Goal: Task Accomplishment & Management: Complete application form

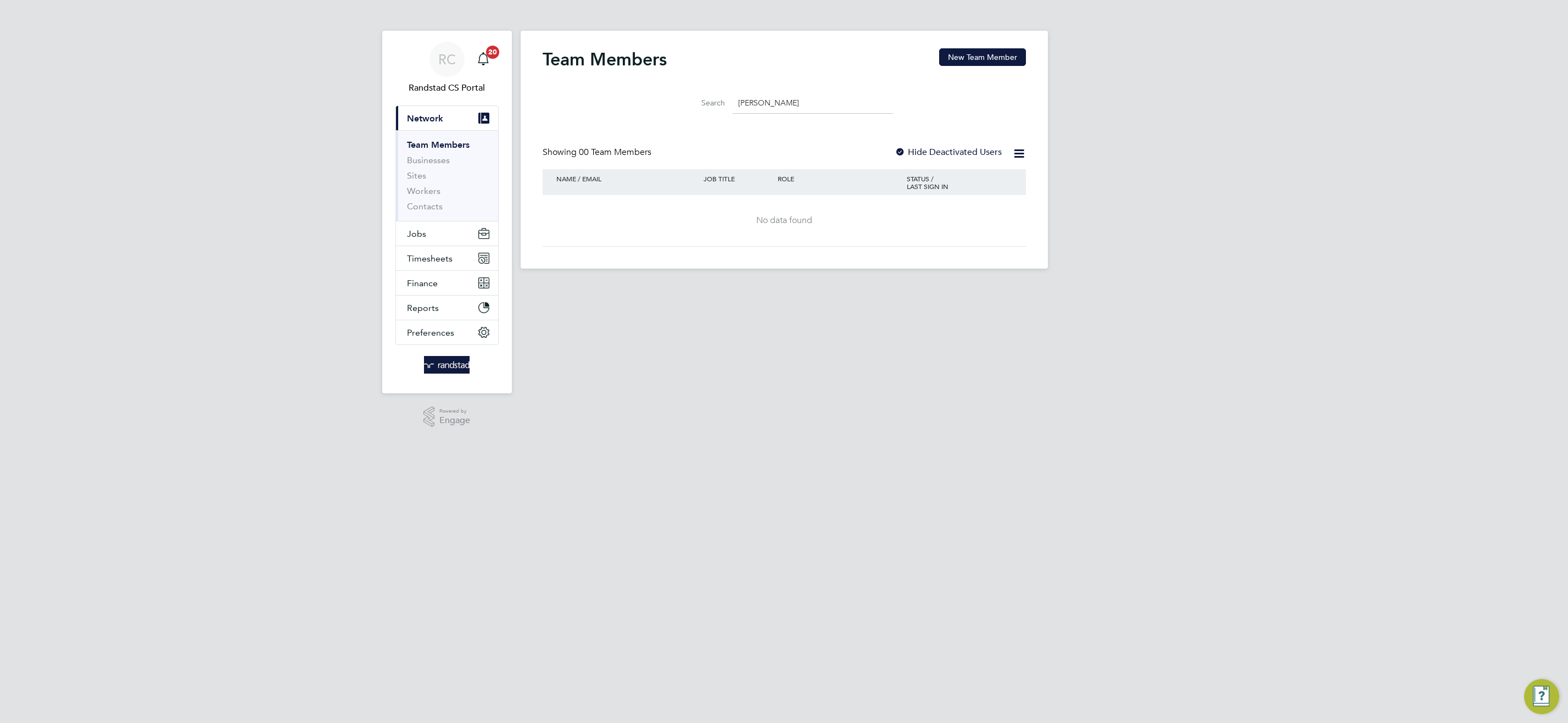
click at [982, 58] on button "New Team Member" at bounding box center [982, 57] width 87 height 18
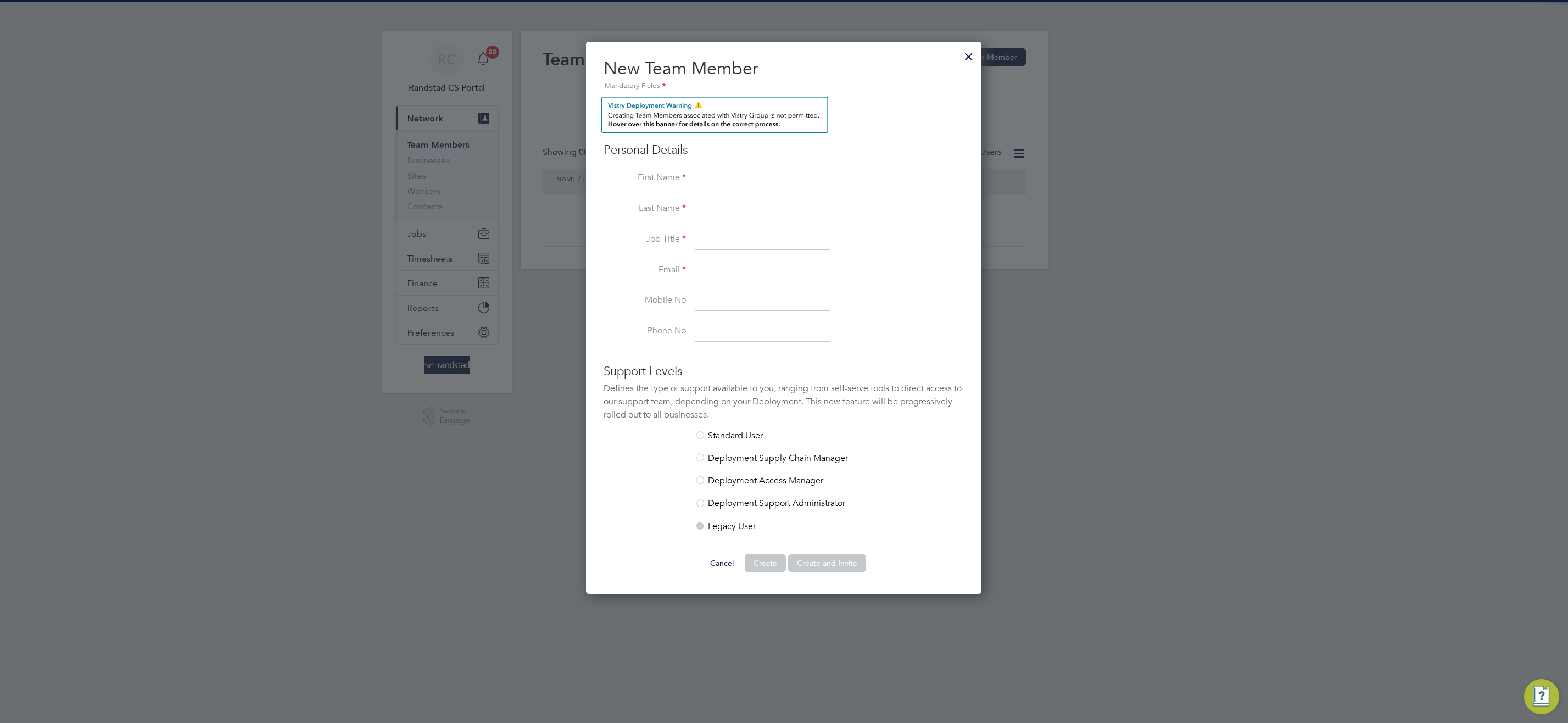
scroll to position [553, 396]
click at [723, 177] on input at bounding box center [762, 178] width 136 height 19
type input "Emilee"
click at [720, 205] on input at bounding box center [762, 210] width 136 height 19
type input "Rajkimar"
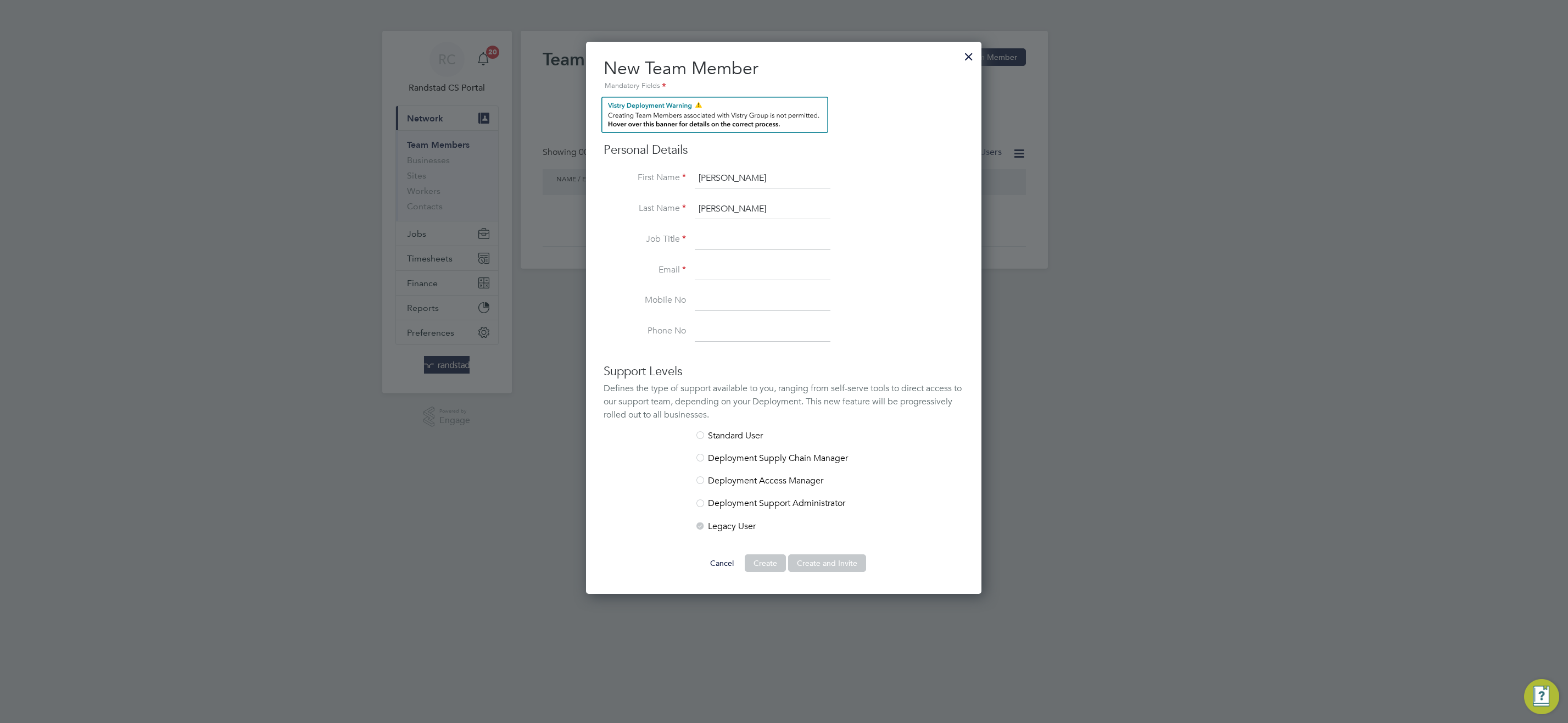
click at [738, 230] on input at bounding box center [762, 240] width 136 height 19
click at [721, 270] on input at bounding box center [762, 271] width 136 height 19
paste input "emilee.rajkumar@randstad.co.uk"
type input "emilee.rajkumar@randstad.co.uk"
click at [727, 243] on input at bounding box center [762, 240] width 136 height 19
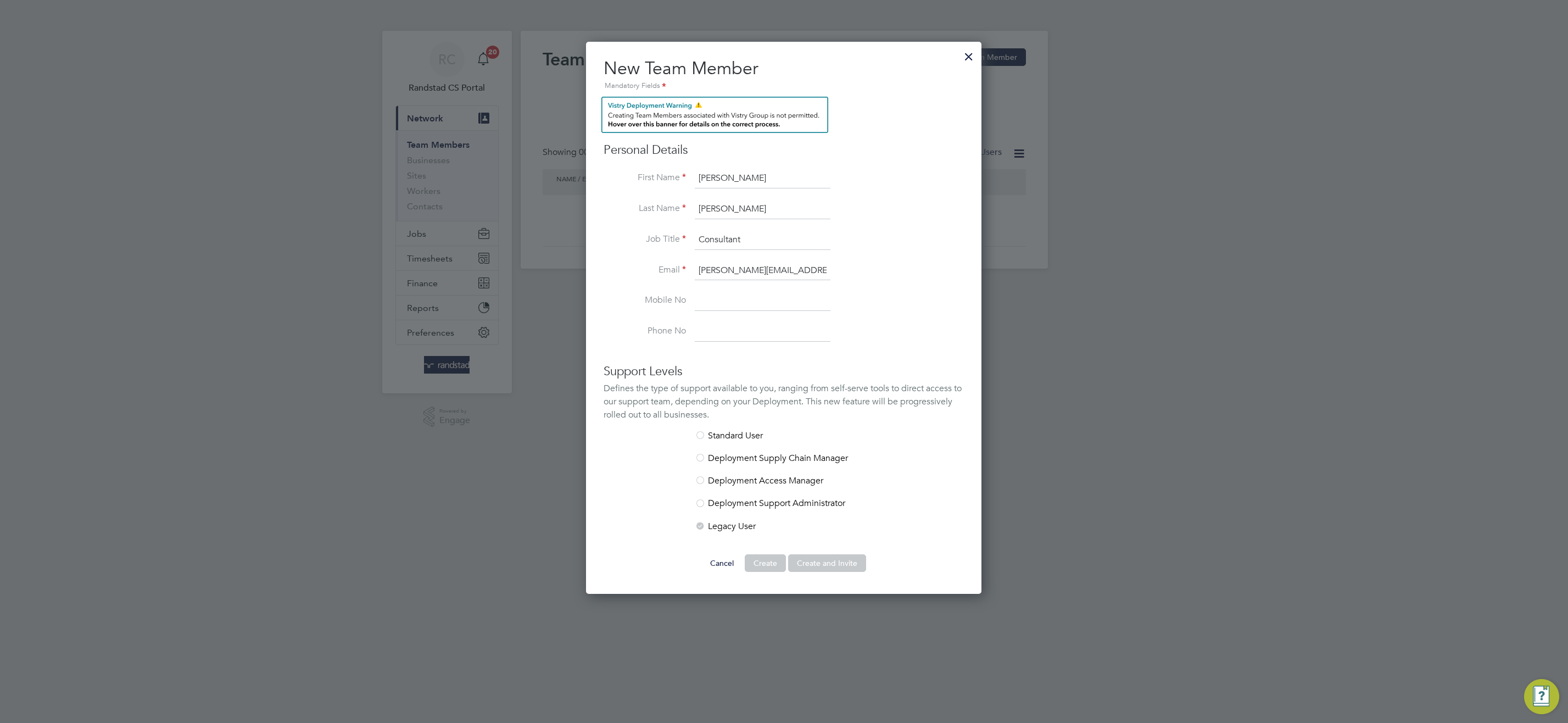
type input "Consultant"
click at [702, 432] on div at bounding box center [700, 436] width 11 height 11
click at [703, 437] on div at bounding box center [700, 436] width 11 height 11
click at [704, 438] on div at bounding box center [700, 436] width 11 height 11
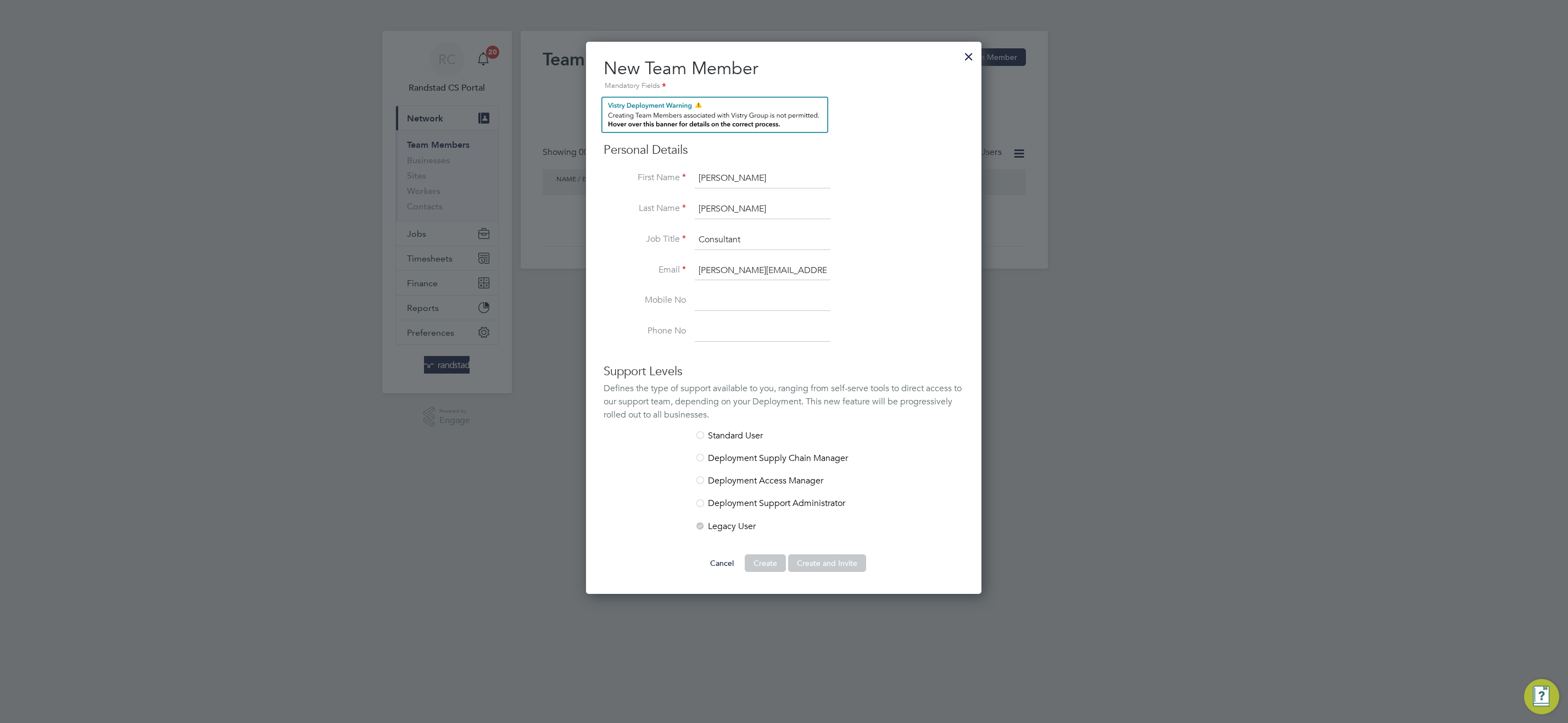
click at [970, 53] on div at bounding box center [968, 54] width 19 height 19
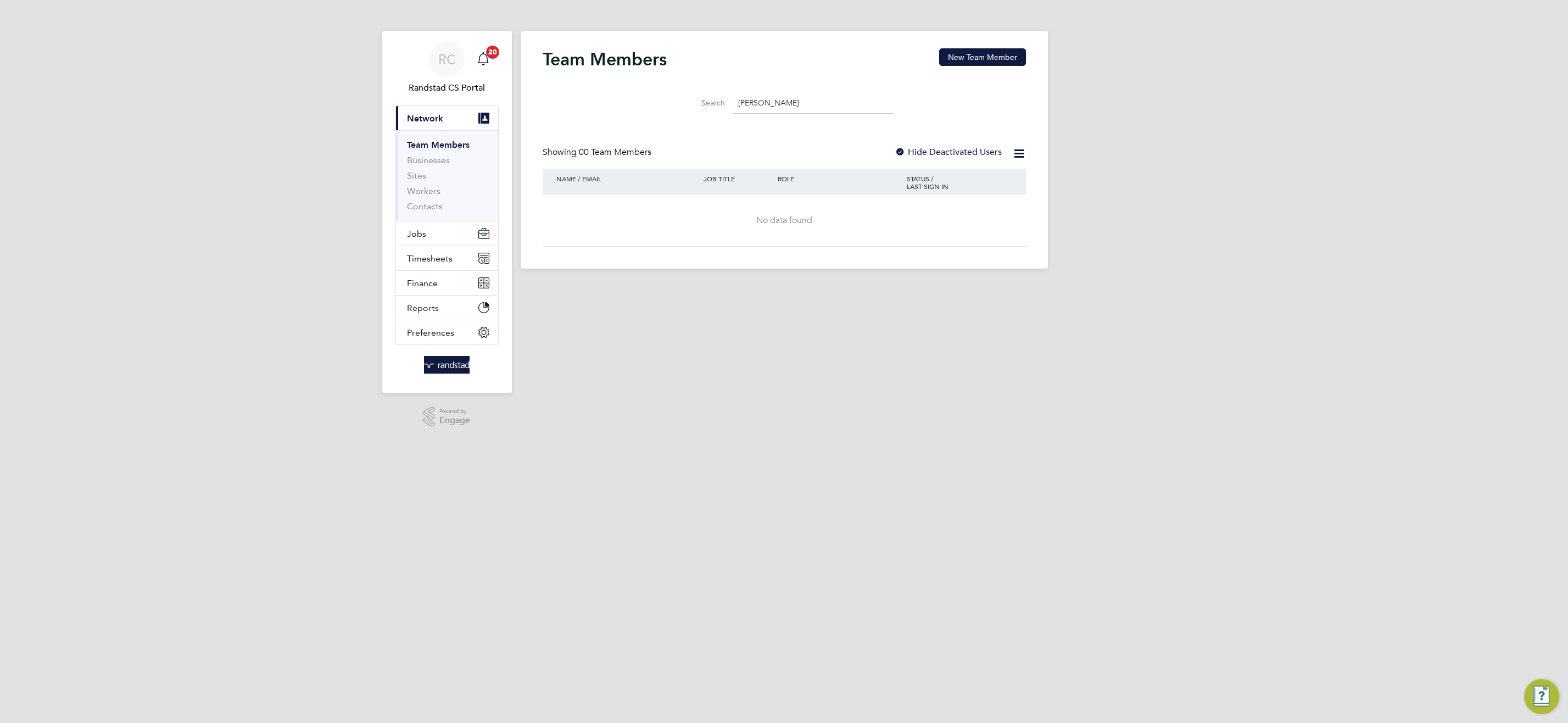
drag, startPoint x: 777, startPoint y: 98, endPoint x: 654, endPoint y: 113, distance: 123.9
click at [654, 113] on div "Search emilee" at bounding box center [784, 101] width 483 height 38
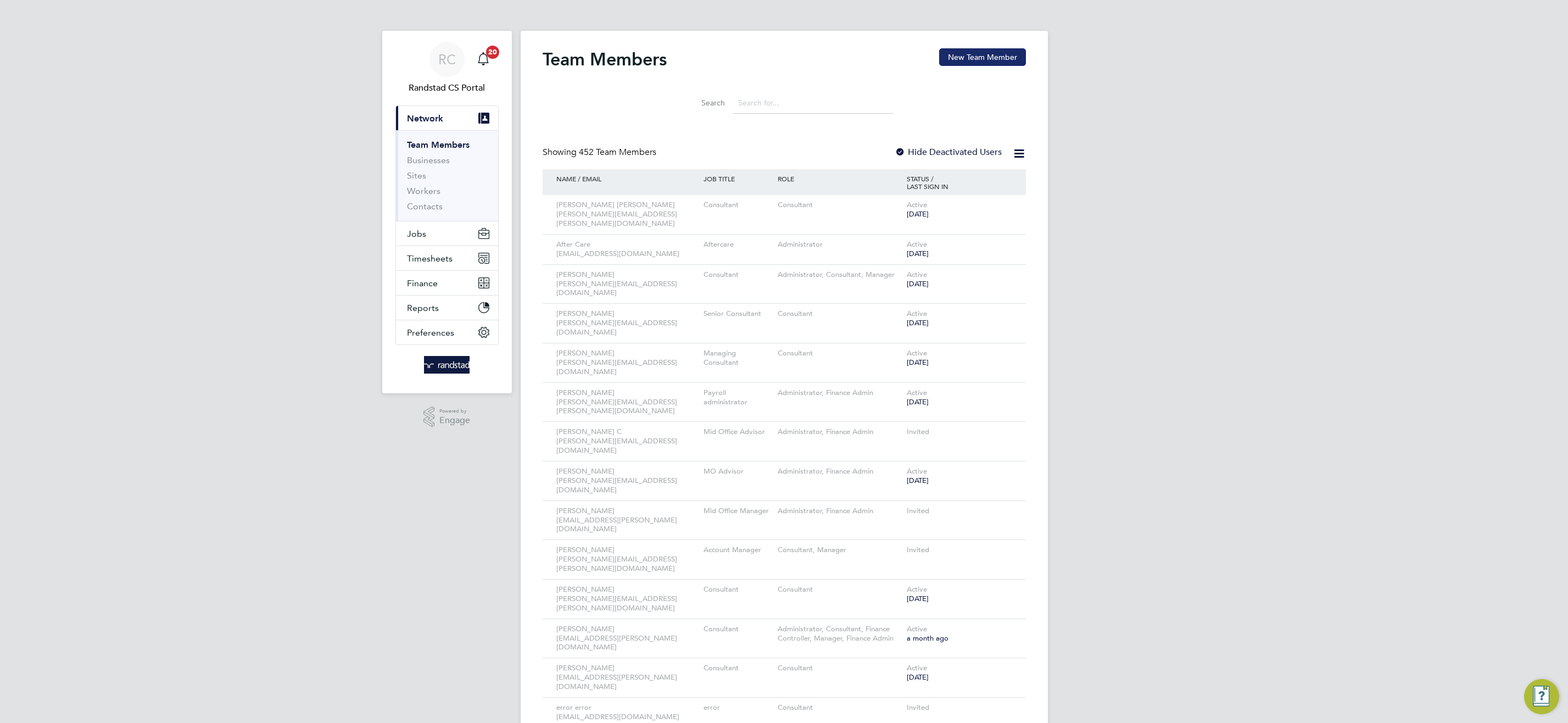
click at [967, 64] on button "New Team Member" at bounding box center [982, 57] width 87 height 18
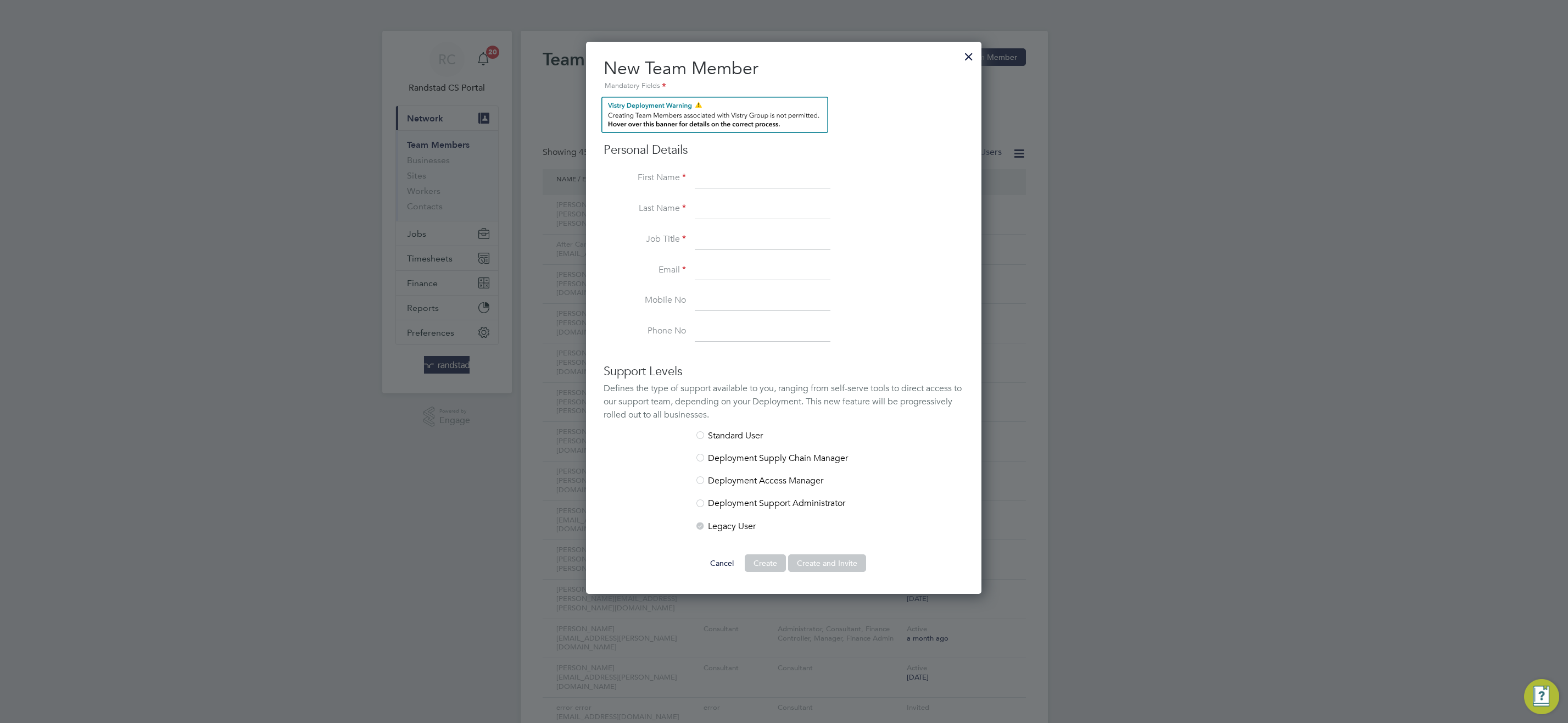
click at [711, 183] on input at bounding box center [762, 178] width 136 height 19
type input "Emilee"
type input "Rajkumar"
click at [715, 247] on input at bounding box center [762, 240] width 136 height 19
type input "Consultant"
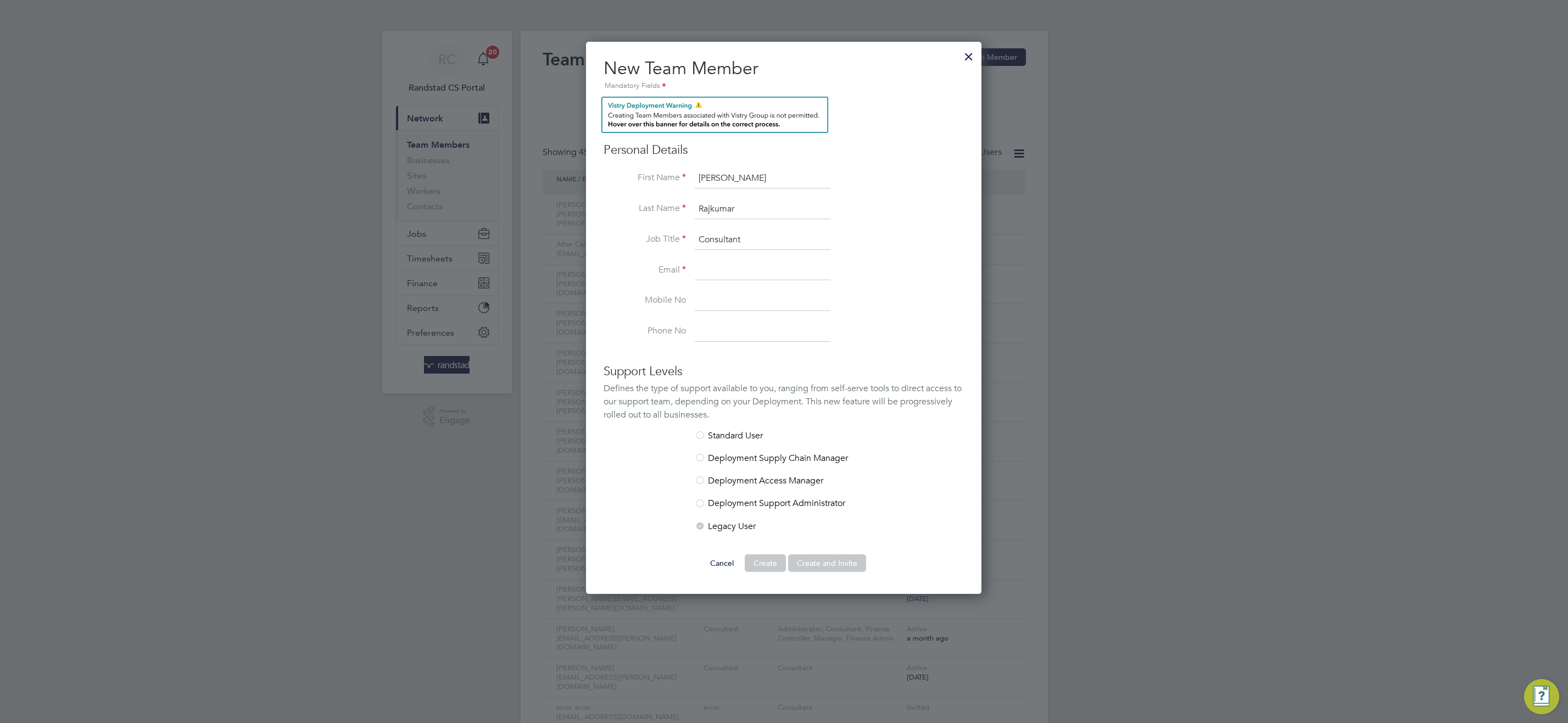
click at [715, 273] on input at bounding box center [762, 271] width 136 height 19
paste input "emilee.rajkumar@randstad.co.uk"
type input "emilee.rajkumar@randstad.co.uk"
click at [700, 432] on div at bounding box center [700, 436] width 11 height 11
click at [701, 434] on div at bounding box center [700, 436] width 11 height 11
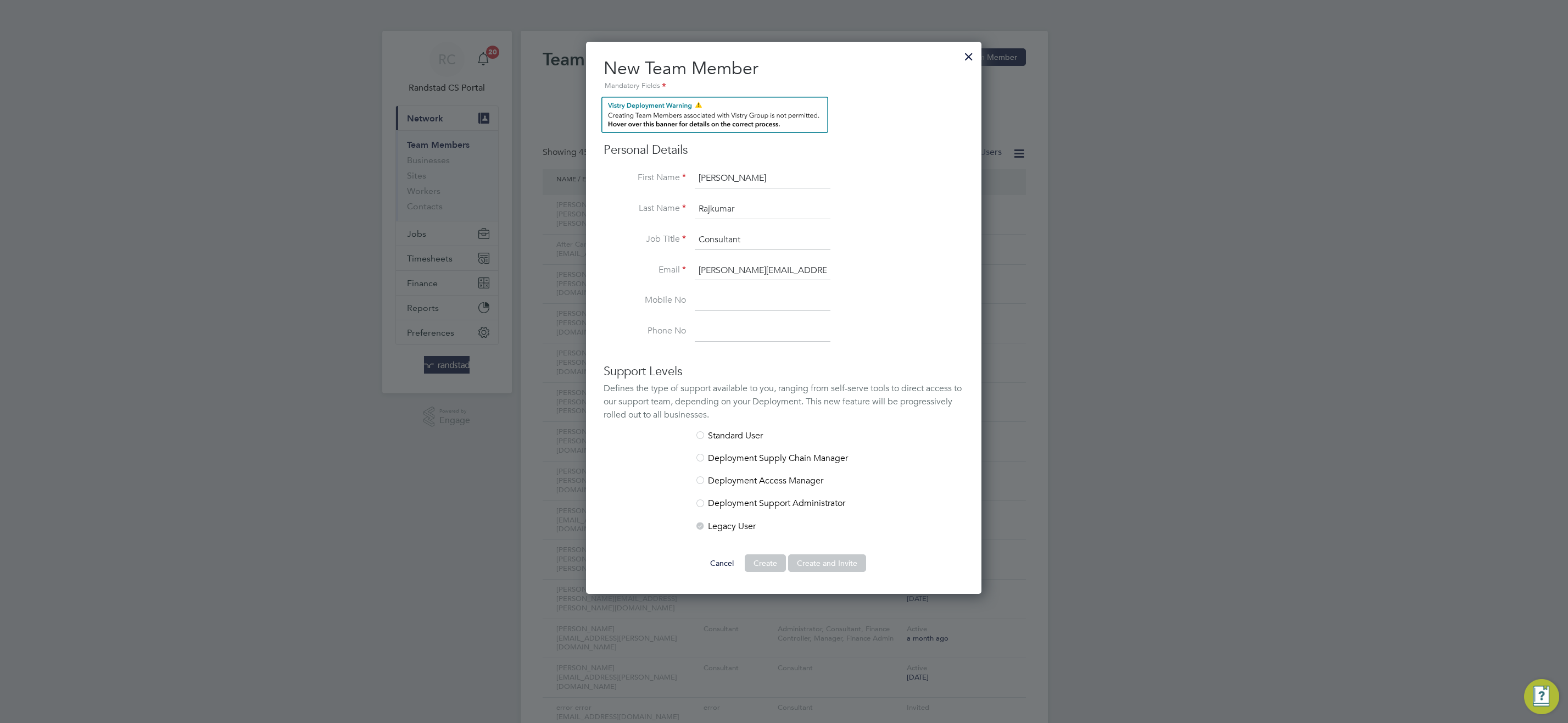
click at [701, 434] on div at bounding box center [700, 436] width 11 height 11
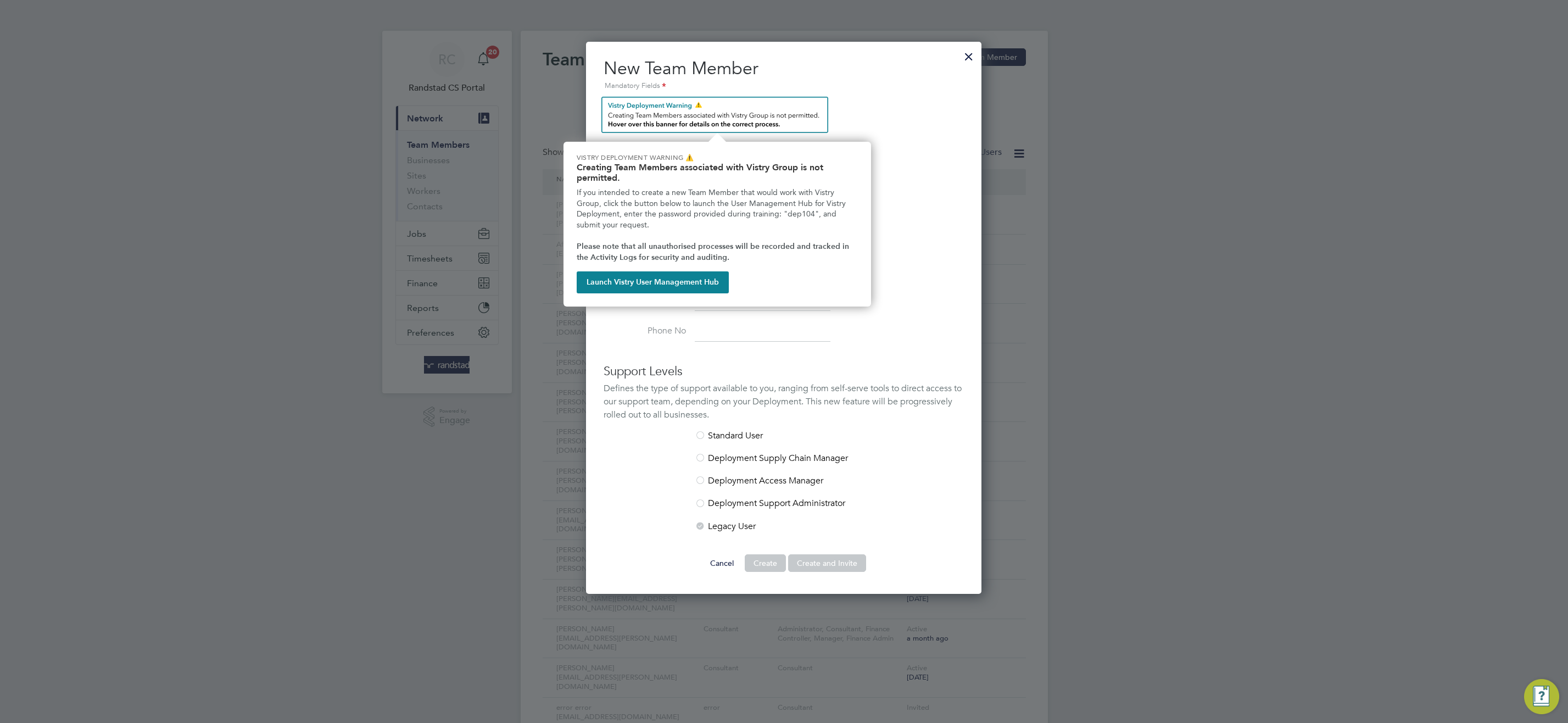
click at [711, 108] on img "Team Members Vistry Reminder" at bounding box center [715, 115] width 227 height 37
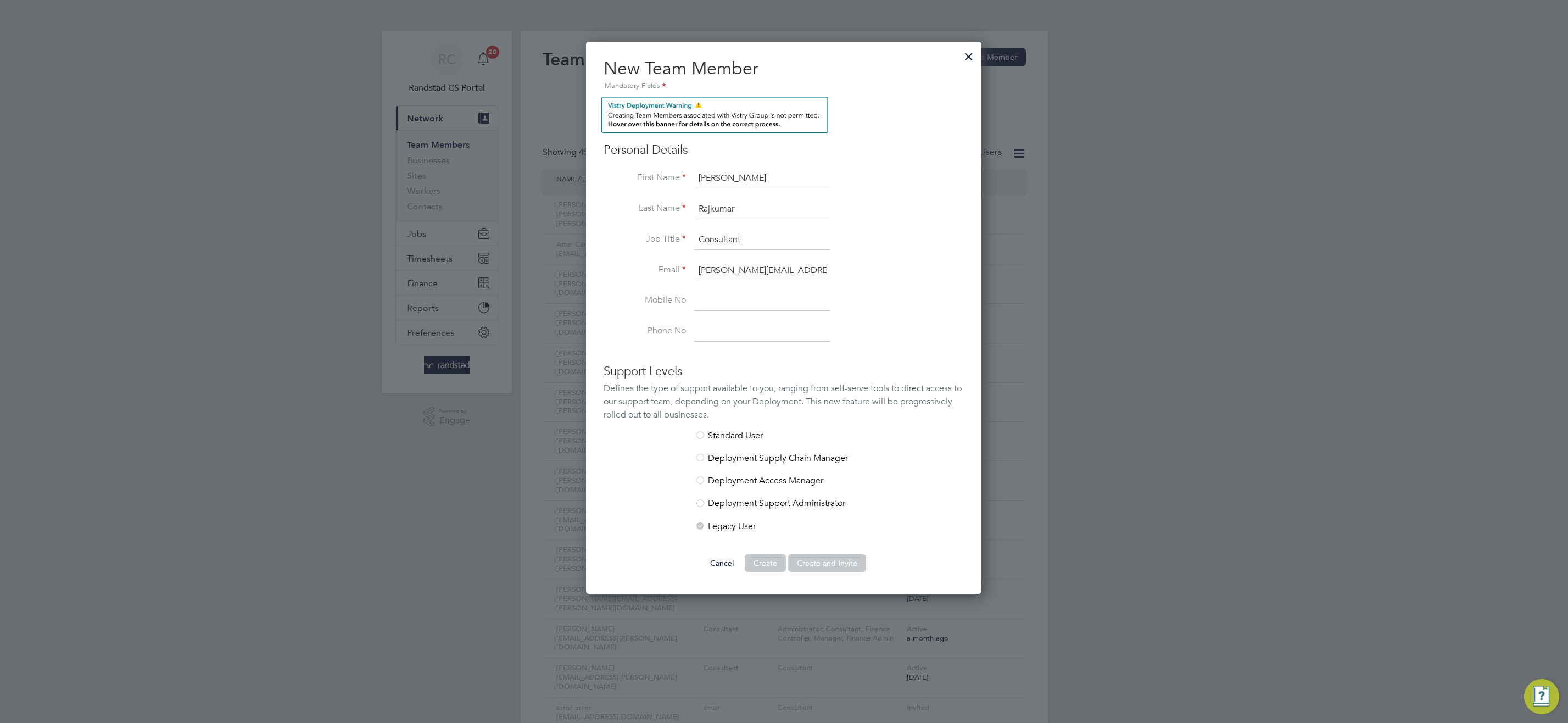
click at [903, 239] on li "Job Title Consultant" at bounding box center [784, 245] width 360 height 31
click at [704, 434] on div at bounding box center [700, 436] width 11 height 11
click at [964, 58] on div at bounding box center [968, 54] width 19 height 19
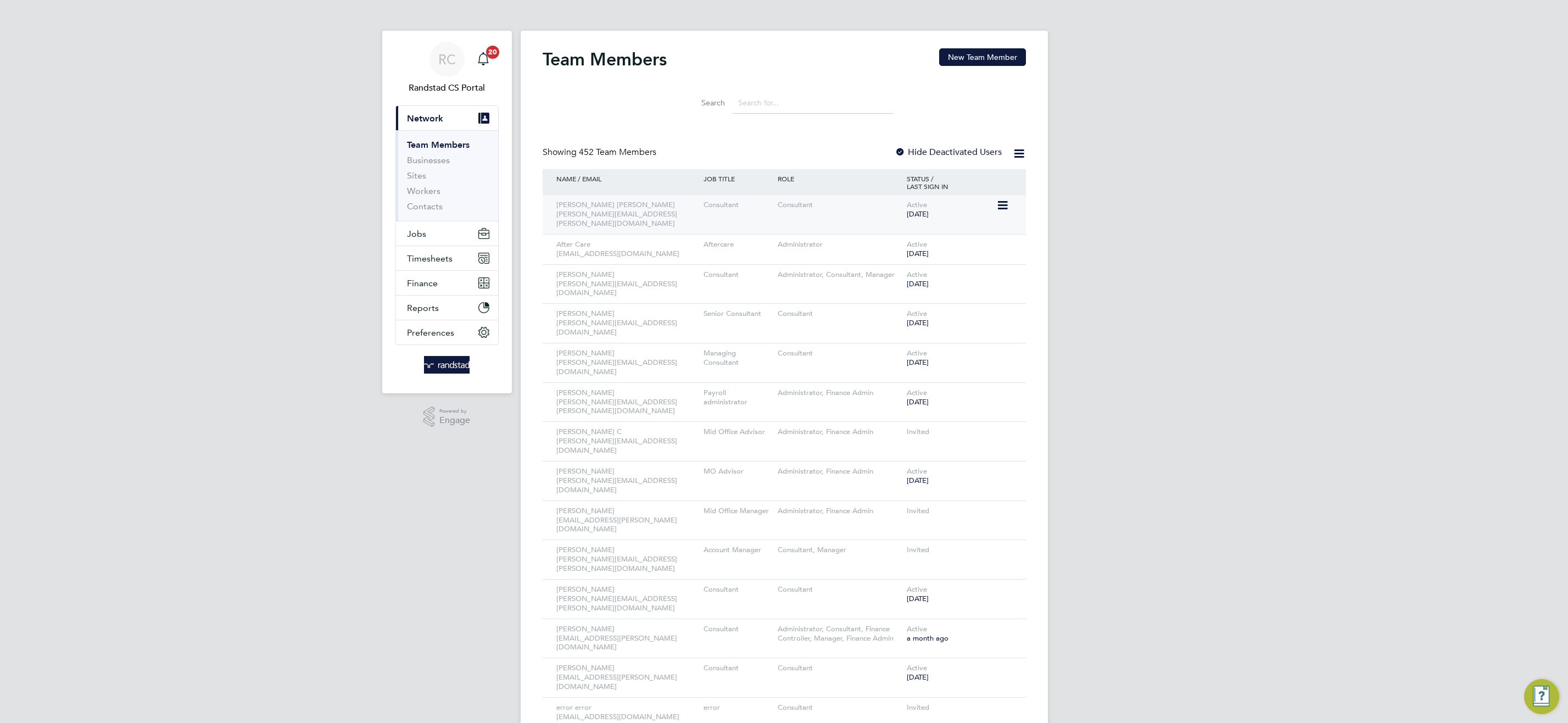
click at [850, 200] on div "Consultant" at bounding box center [839, 205] width 129 height 20
click at [997, 206] on icon at bounding box center [1002, 206] width 11 height 13
drag, startPoint x: 891, startPoint y: 232, endPoint x: 730, endPoint y: 286, distance: 169.8
click at [890, 232] on li "Edit User" at bounding box center [940, 230] width 132 height 15
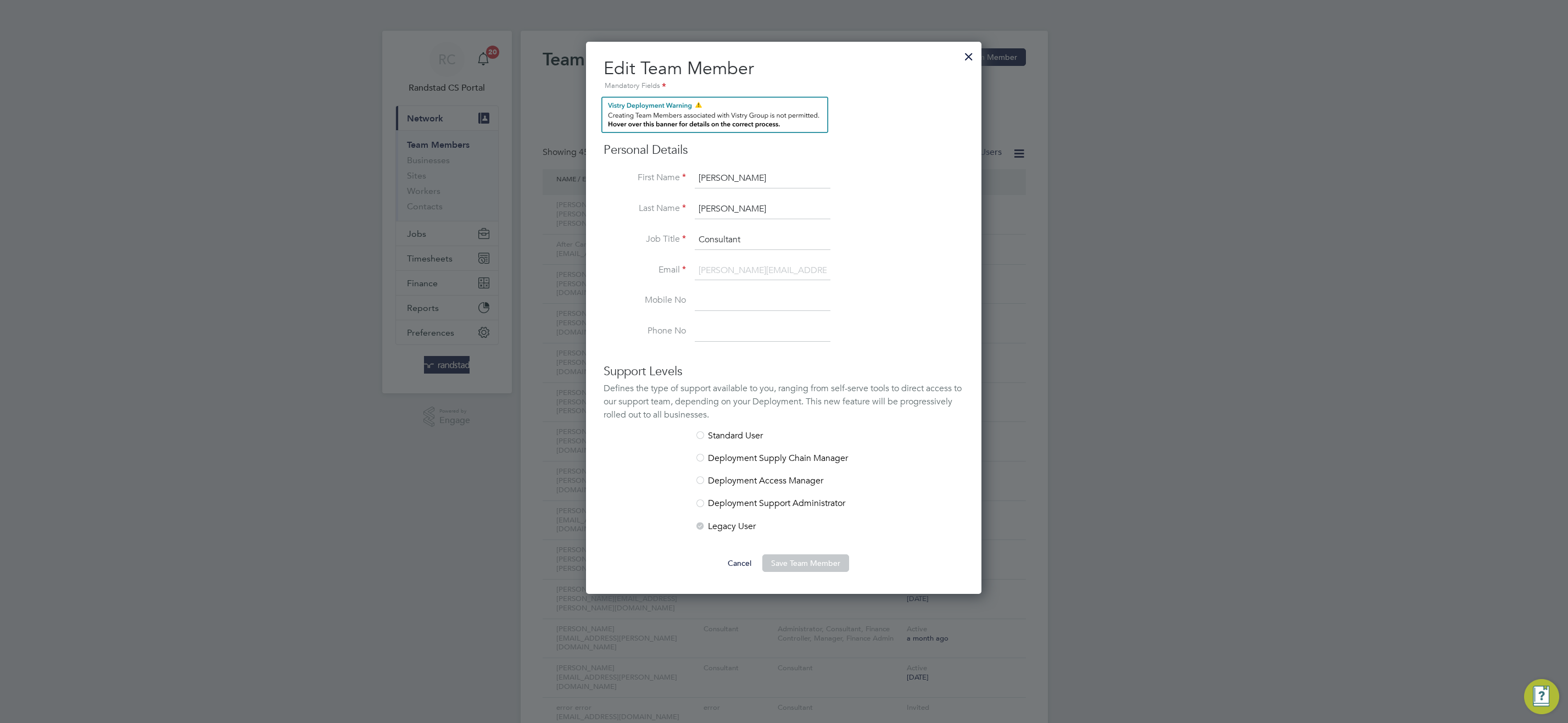
scroll to position [553, 396]
click at [965, 54] on div at bounding box center [968, 54] width 19 height 19
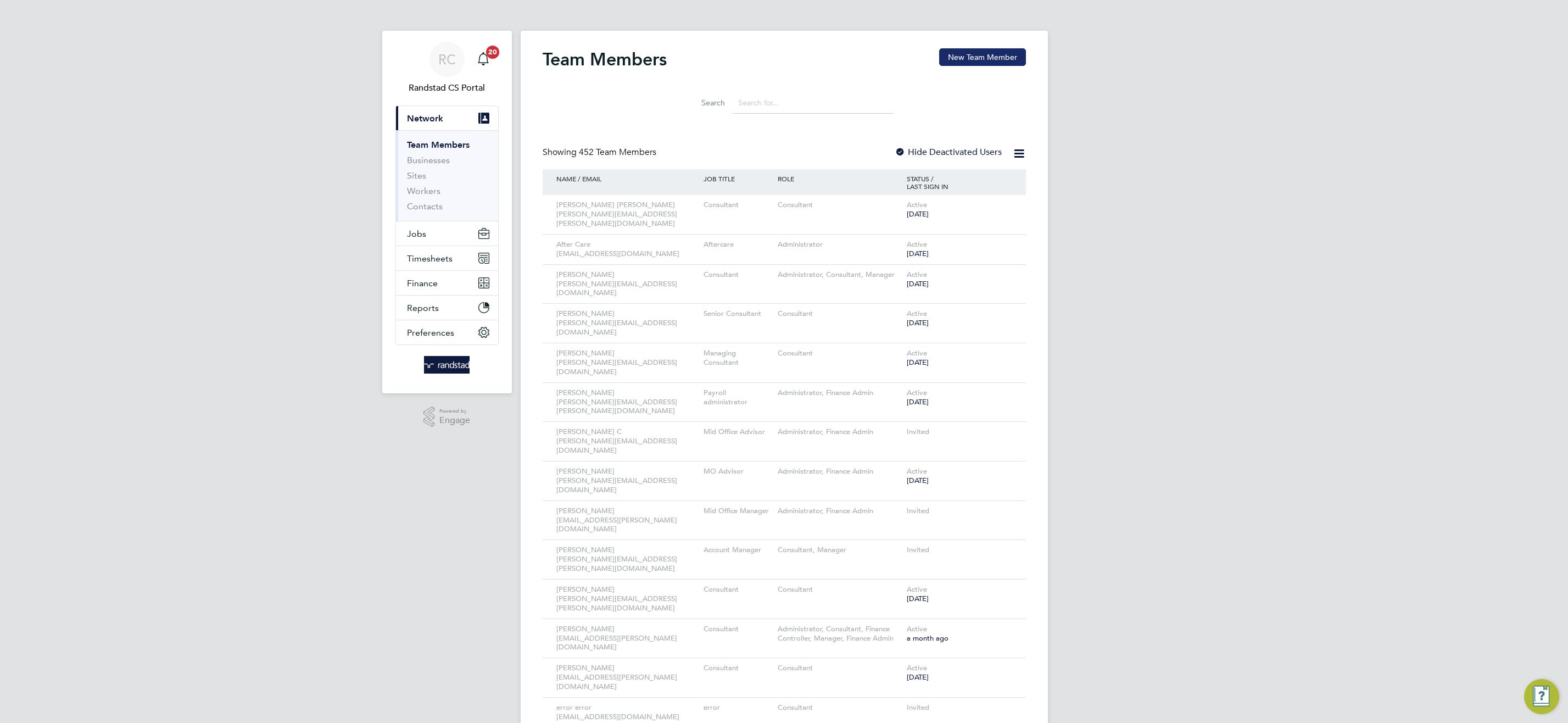
click at [1009, 59] on button "New Team Member" at bounding box center [982, 57] width 87 height 18
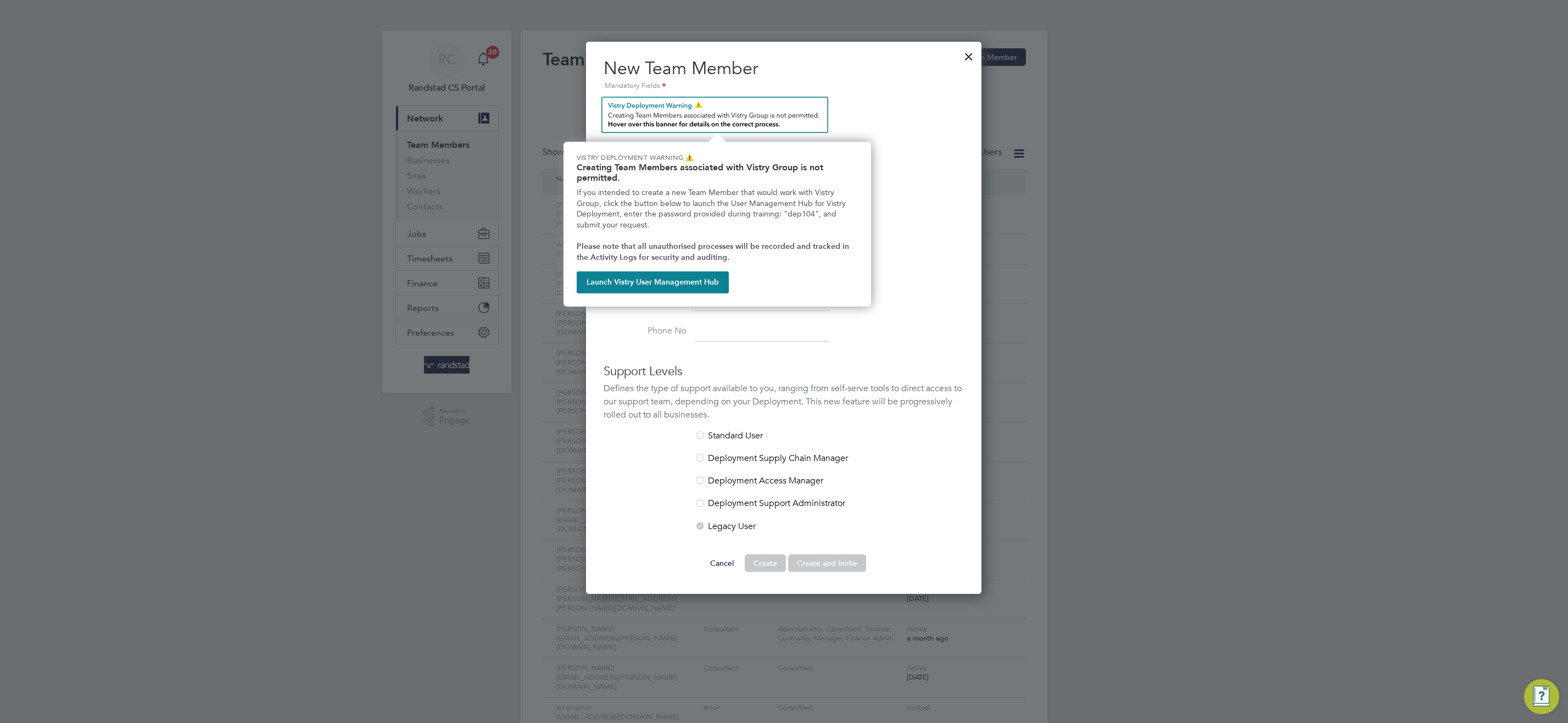
click at [845, 356] on ng-form "Personal Details First Name Last Name Job Title Email Mobile No Phone No Suppor…" at bounding box center [784, 334] width 360 height 475
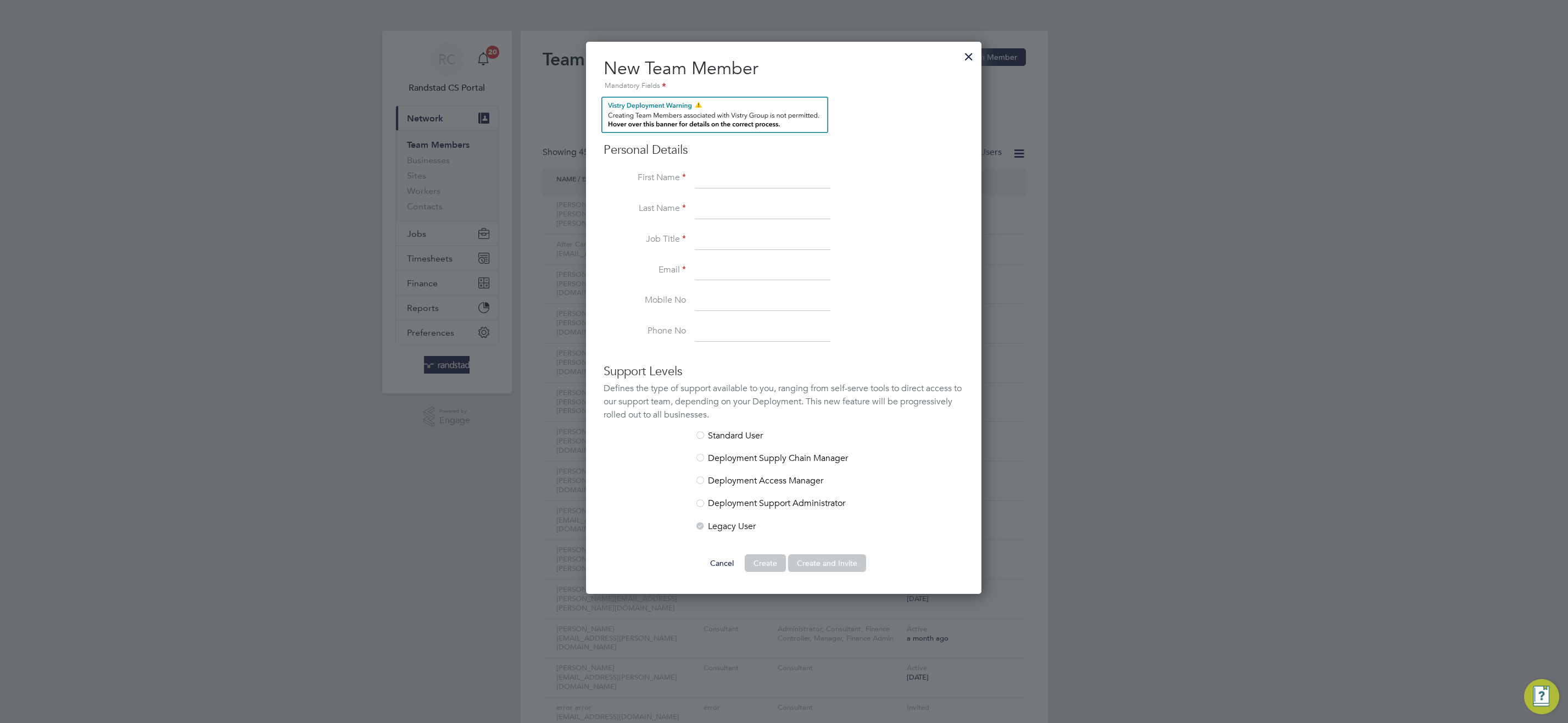
click at [743, 242] on input at bounding box center [762, 240] width 136 height 19
click at [729, 273] on input at bounding box center [762, 271] width 136 height 19
paste input "emilee.rajkumar@randstad.co.uk"
type input "emilee.rajkumar@randstad.co.uk"
click at [733, 242] on input at bounding box center [762, 240] width 136 height 19
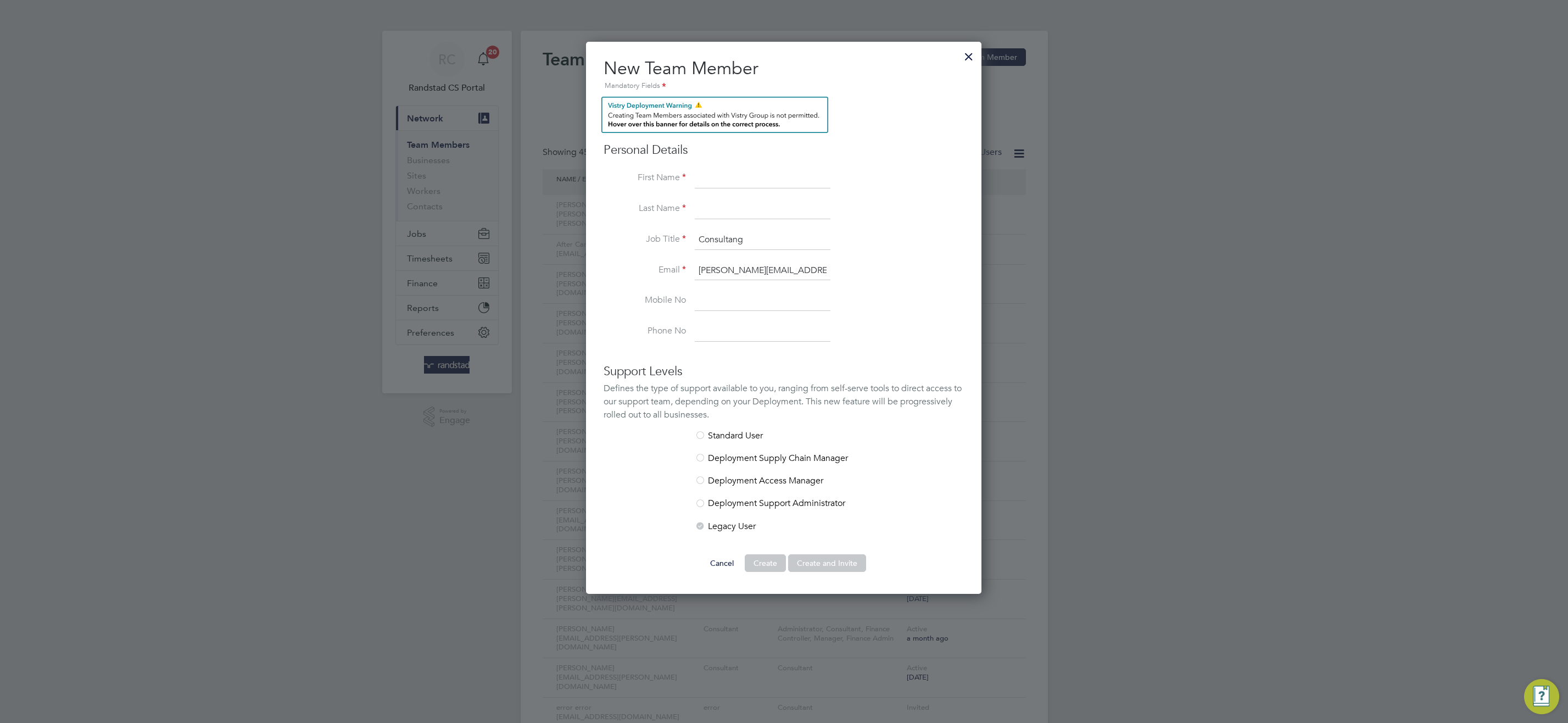
type input "Consultang"
drag, startPoint x: 727, startPoint y: 178, endPoint x: 659, endPoint y: 115, distance: 92.7
click at [727, 177] on input at bounding box center [762, 178] width 136 height 19
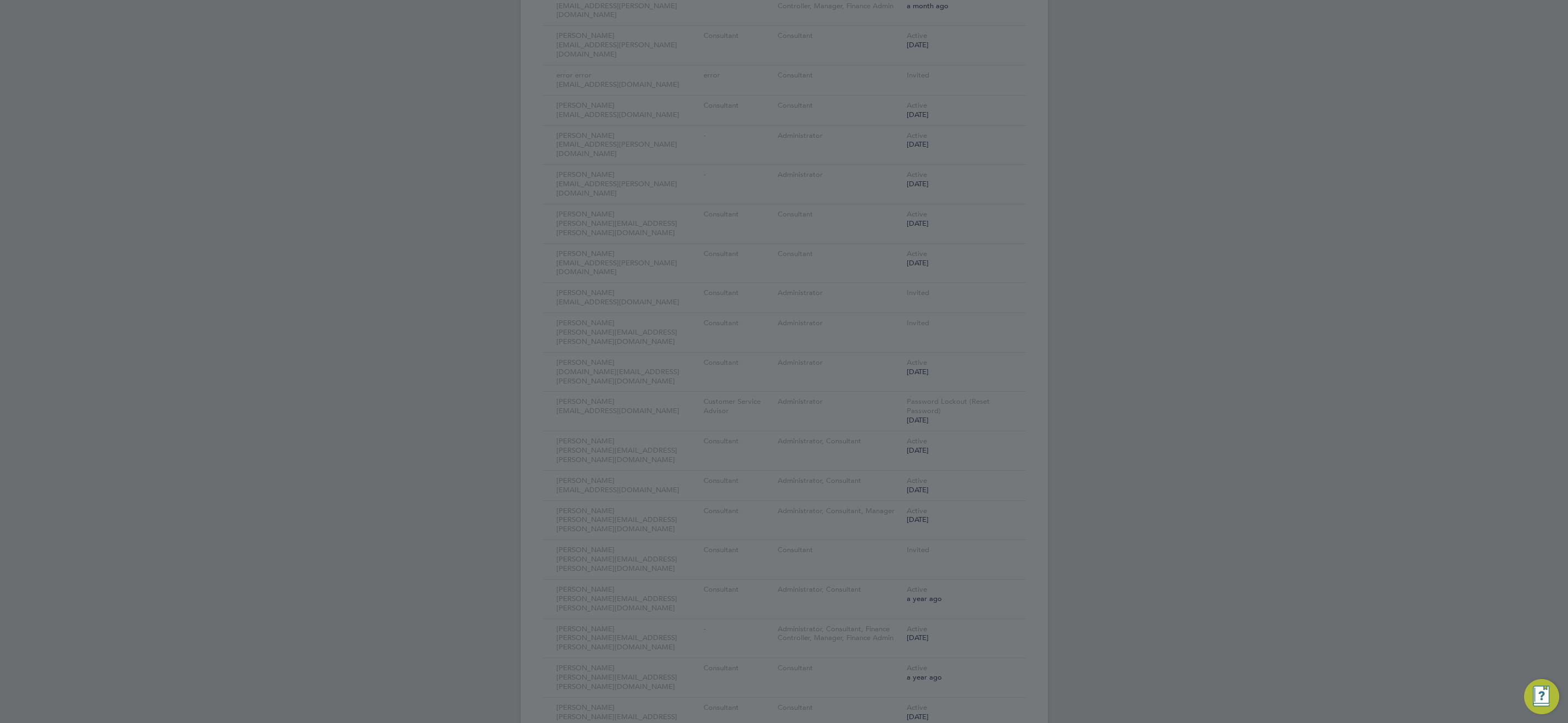
scroll to position [0, 0]
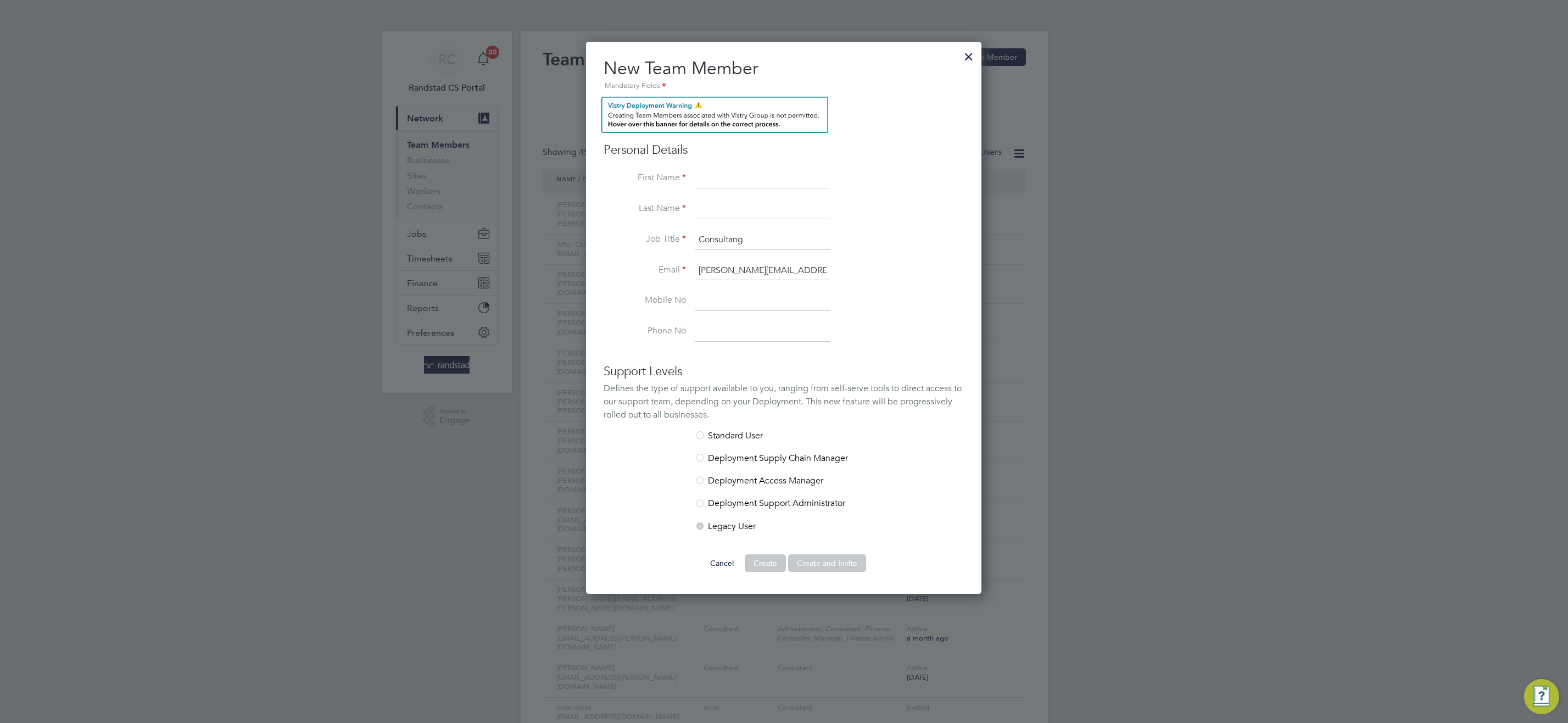
click at [755, 239] on input "Consultang" at bounding box center [762, 240] width 136 height 19
type input "Consultant"
click at [713, 177] on input at bounding box center [762, 178] width 136 height 19
type input "Emilee"
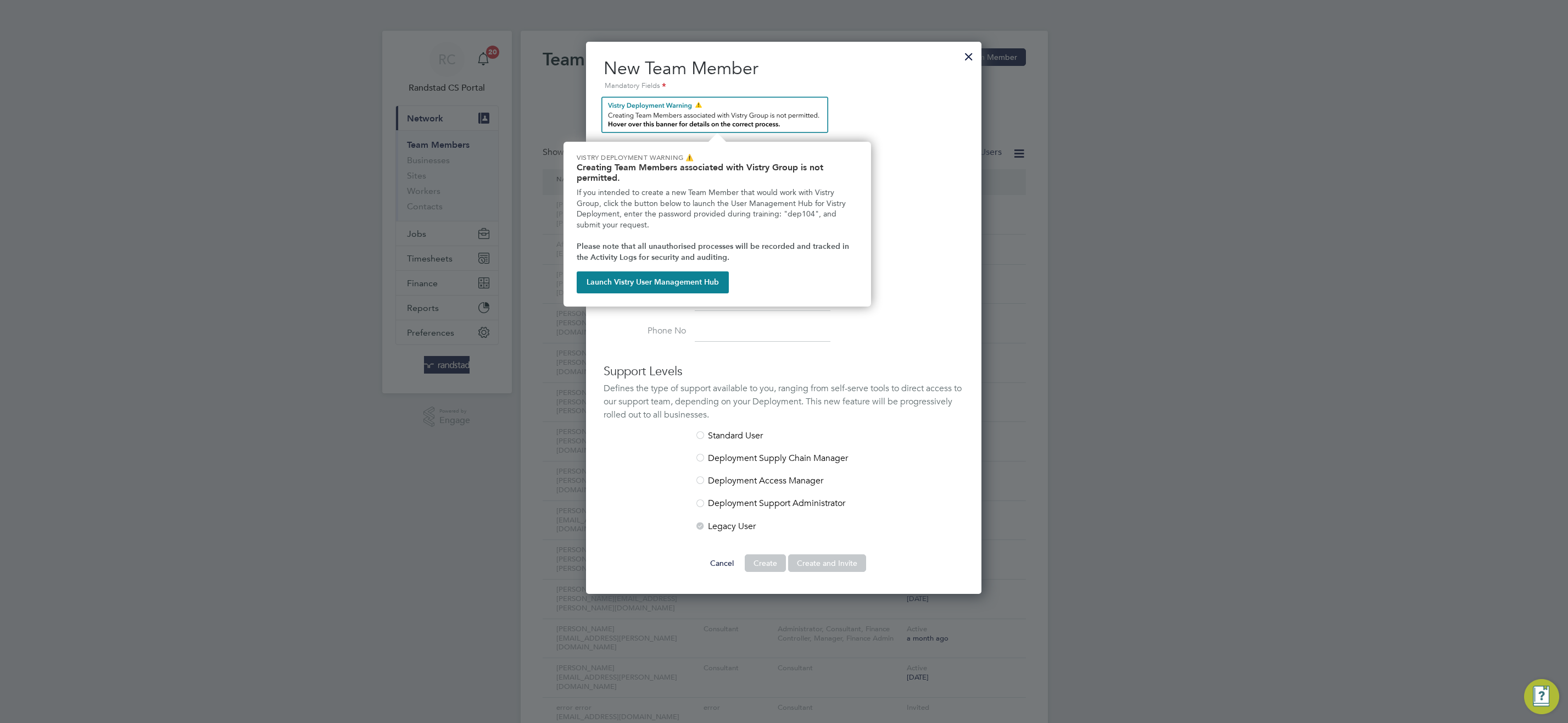
click at [911, 210] on li "Last Name" at bounding box center [784, 215] width 360 height 31
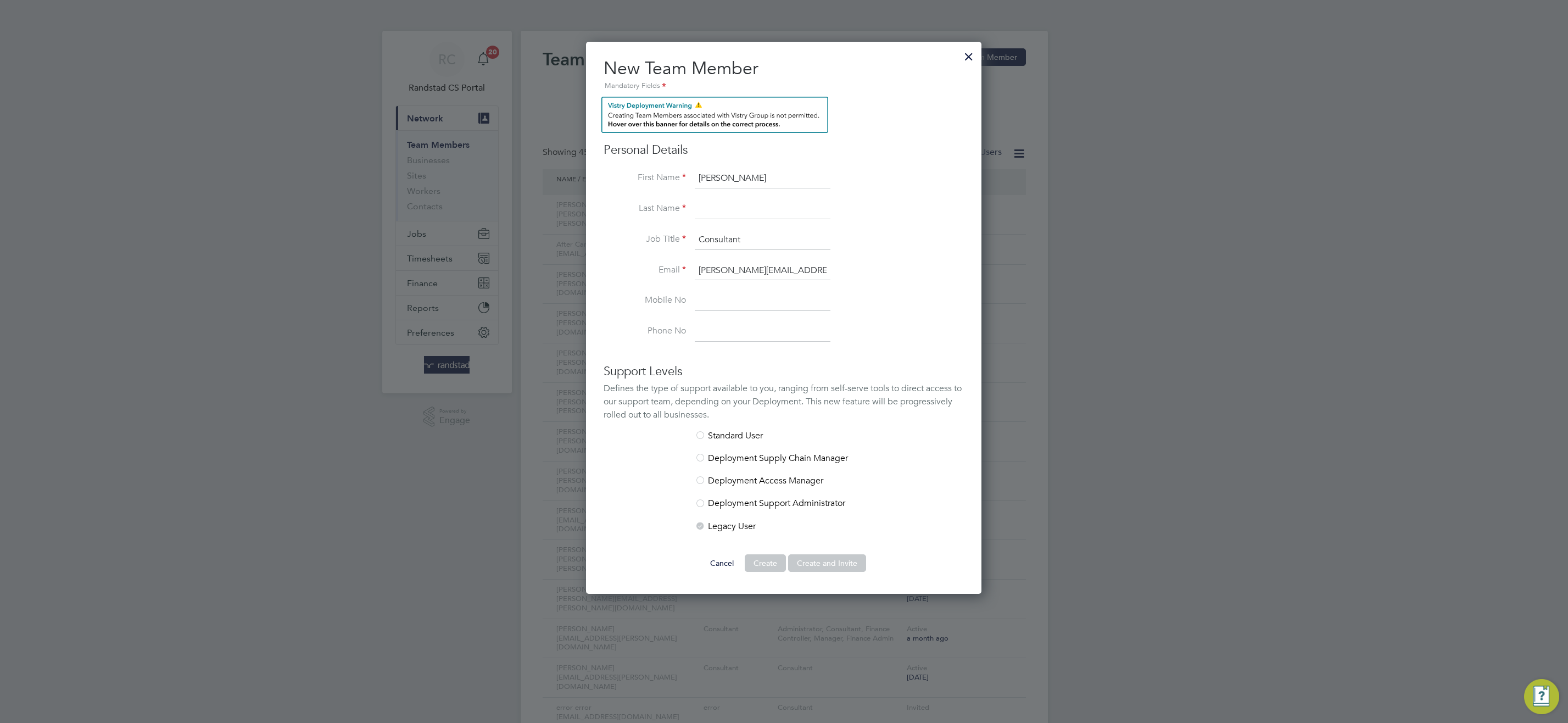
click at [745, 205] on input at bounding box center [762, 210] width 136 height 19
type input "Rajkumar"
click at [705, 434] on div at bounding box center [700, 436] width 11 height 11
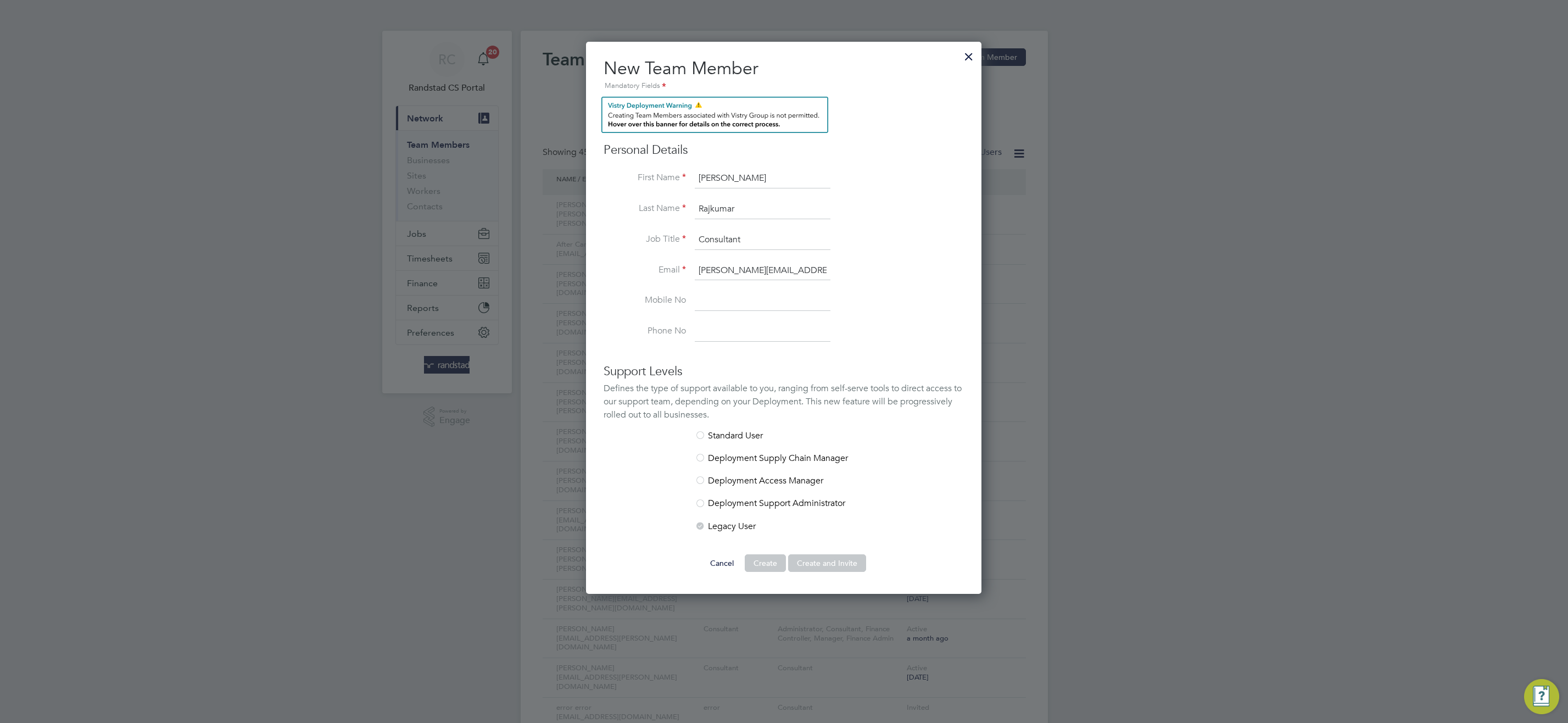
click at [705, 434] on div at bounding box center [700, 436] width 11 height 11
click at [729, 309] on input at bounding box center [762, 301] width 136 height 19
click at [701, 436] on div at bounding box center [700, 436] width 11 height 11
click at [702, 436] on div at bounding box center [700, 436] width 11 height 11
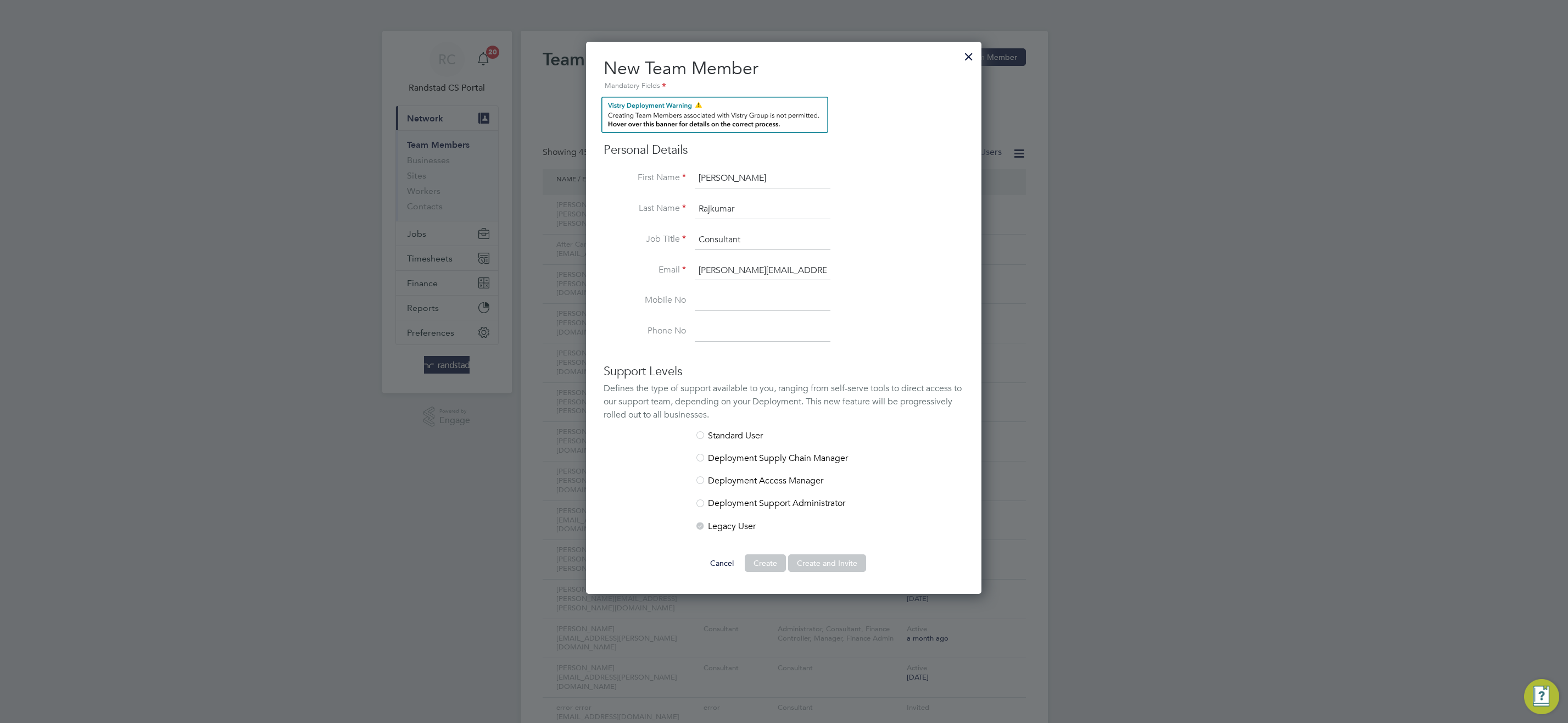
click at [701, 436] on div at bounding box center [700, 436] width 11 height 11
click at [701, 460] on div at bounding box center [700, 459] width 11 height 11
drag, startPoint x: 699, startPoint y: 482, endPoint x: 701, endPoint y: 507, distance: 25.1
click at [698, 484] on div at bounding box center [700, 481] width 11 height 11
drag, startPoint x: 700, startPoint y: 513, endPoint x: 700, endPoint y: 529, distance: 16.0
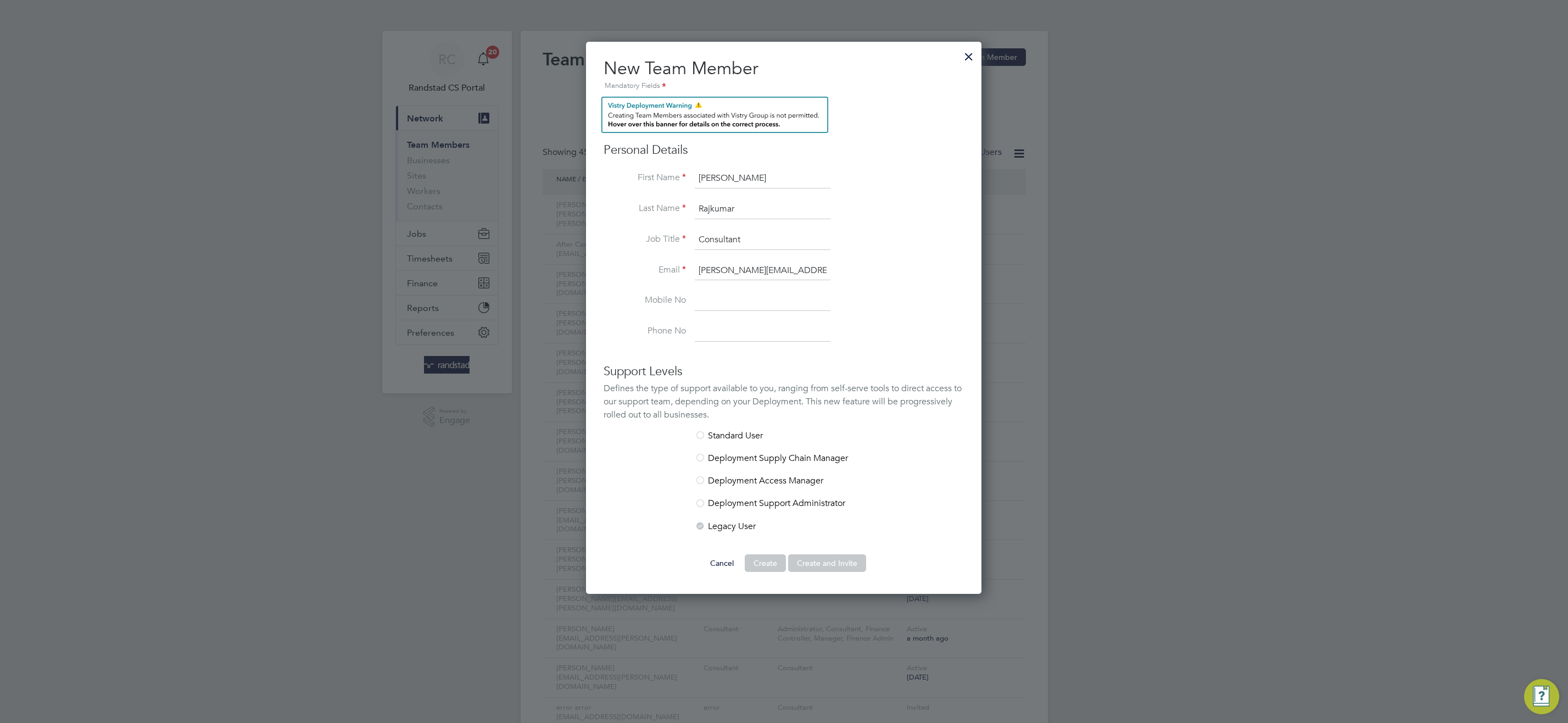
click at [699, 513] on li "Deployment Support Administrator" at bounding box center [784, 509] width 360 height 23
click at [700, 530] on div at bounding box center [700, 527] width 11 height 11
click at [833, 571] on div "Cancel Create Create and Invite" at bounding box center [784, 563] width 360 height 18
click at [751, 301] on input at bounding box center [762, 301] width 136 height 19
type input "09"
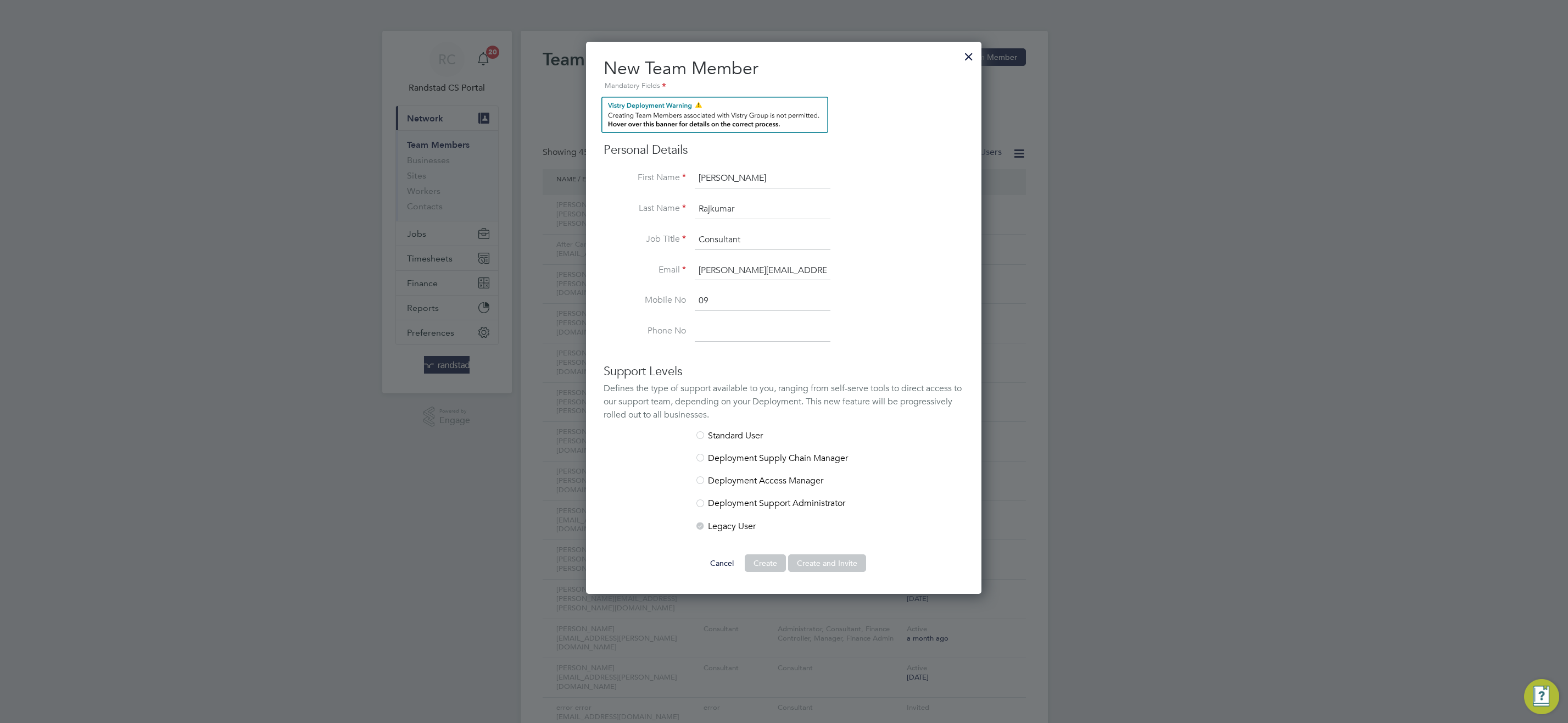
click at [735, 328] on input at bounding box center [762, 332] width 136 height 19
type input "09"
drag, startPoint x: 660, startPoint y: 301, endPoint x: 650, endPoint y: 302, distance: 10.0
click at [649, 302] on li "Mobile No 09" at bounding box center [784, 306] width 360 height 31
drag, startPoint x: 705, startPoint y: 334, endPoint x: 771, endPoint y: 325, distance: 66.6
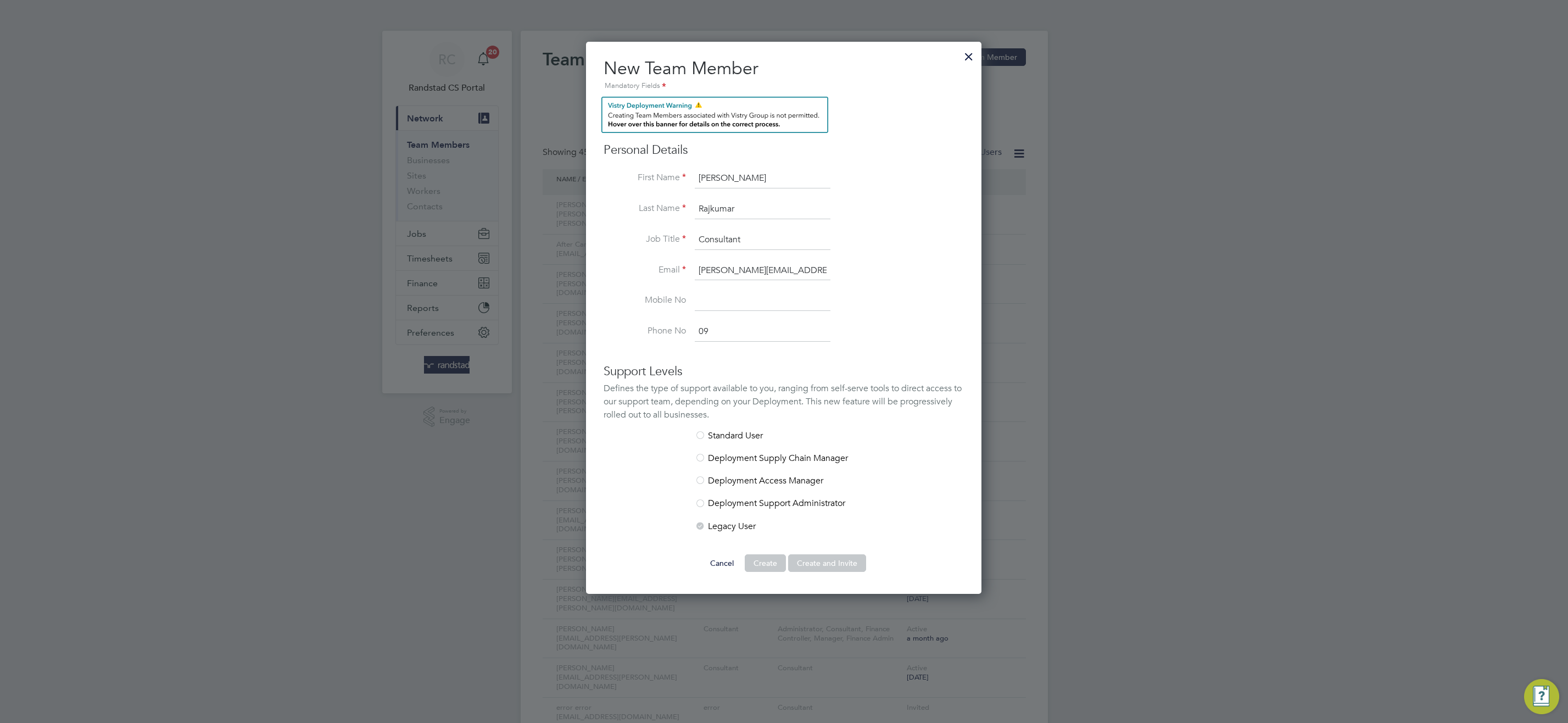
click at [604, 340] on li "Phone No 09" at bounding box center [784, 332] width 360 height 19
click at [906, 314] on li "Mobile No" at bounding box center [784, 306] width 360 height 31
drag, startPoint x: 920, startPoint y: 228, endPoint x: 882, endPoint y: 313, distance: 93.1
click at [920, 228] on li "Last Name Rajkumar" at bounding box center [784, 215] width 360 height 31
drag, startPoint x: 874, startPoint y: 236, endPoint x: 868, endPoint y: 239, distance: 6.7
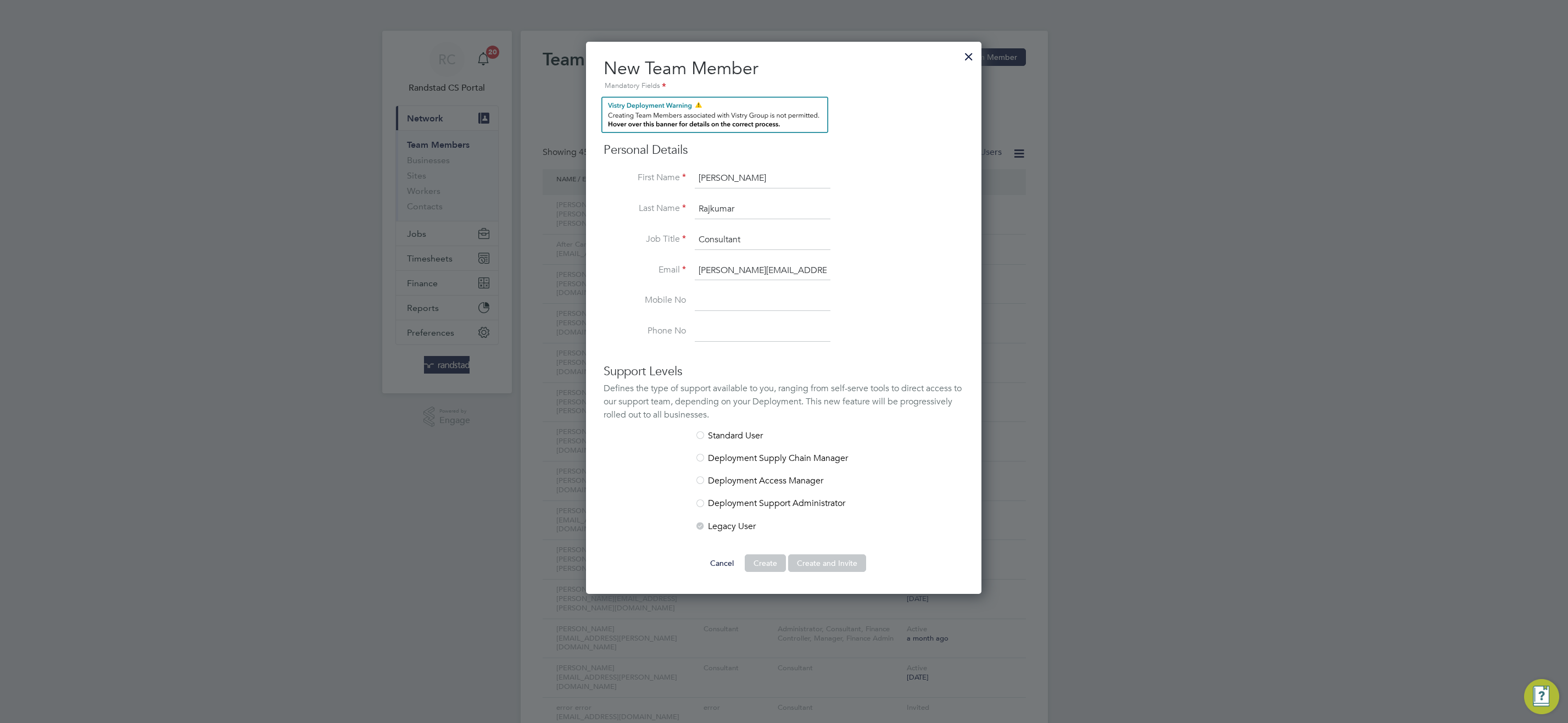
click at [872, 237] on li "Job Title Consultant" at bounding box center [784, 245] width 360 height 31
click at [964, 55] on div at bounding box center [968, 54] width 19 height 19
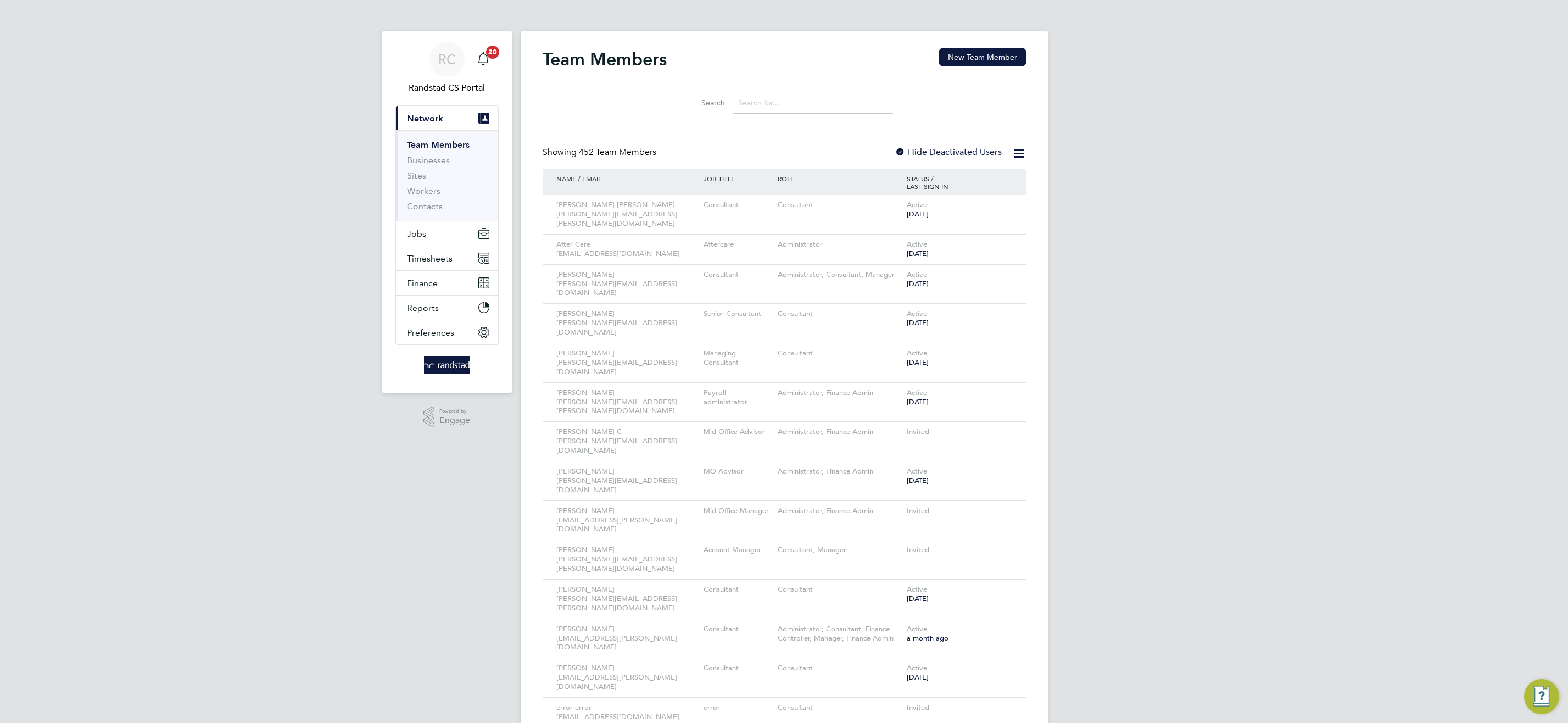
click at [1539, 695] on img "Engage Resource Center" at bounding box center [1542, 697] width 35 height 35
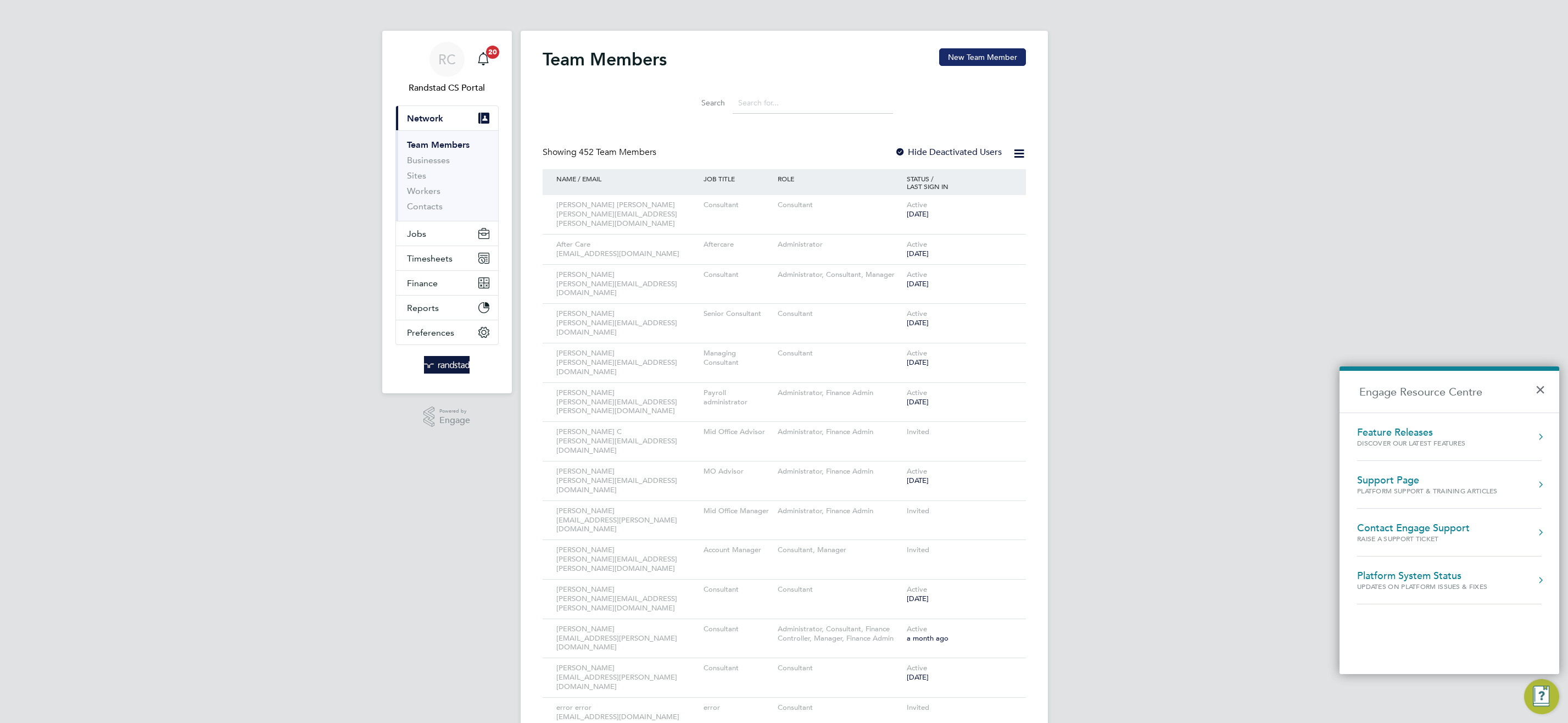
click at [987, 58] on button "New Team Member" at bounding box center [982, 57] width 87 height 18
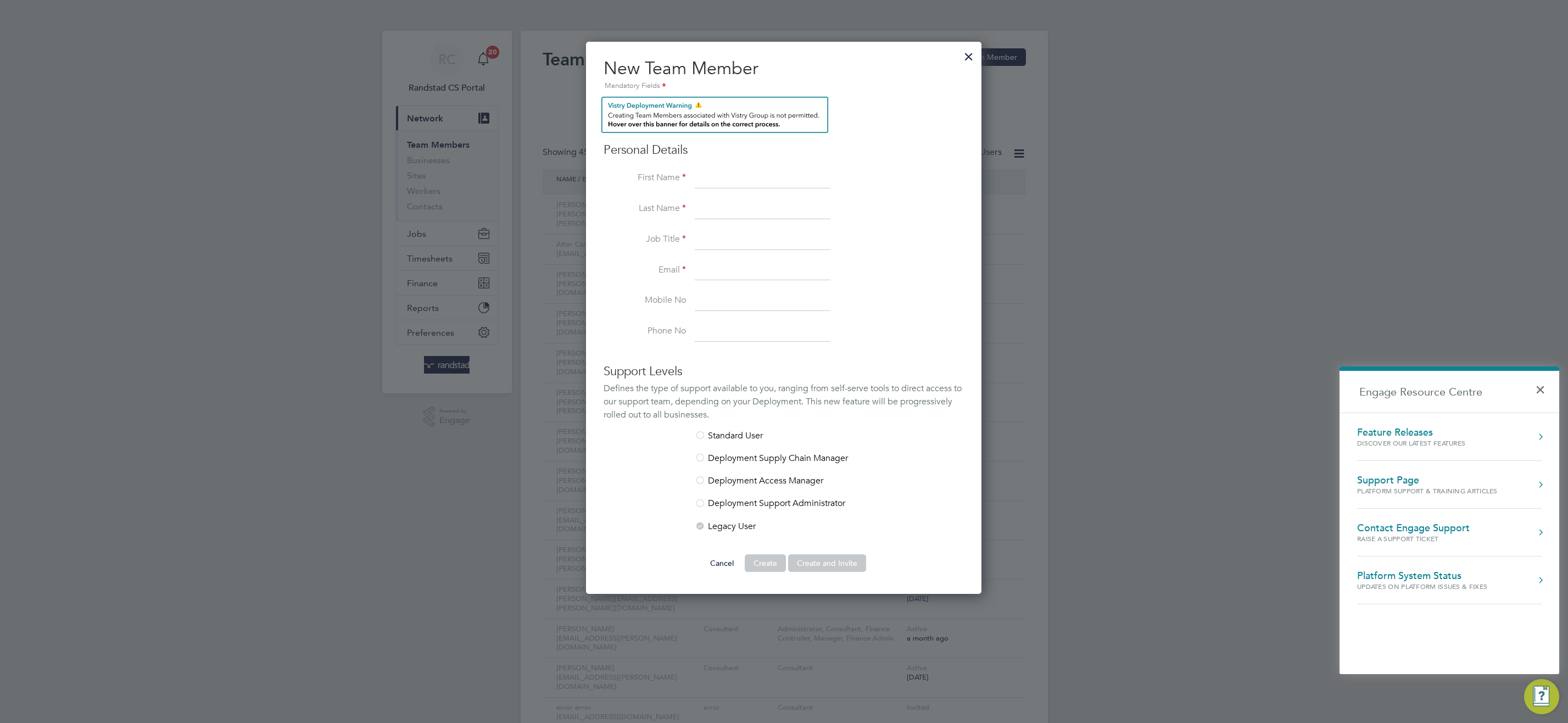
scroll to position [553, 396]
click at [724, 429] on div "Support Levels Defines the type of support available to you, ranging from self-…" at bounding box center [784, 448] width 360 height 169
click at [703, 435] on div at bounding box center [700, 436] width 11 height 11
click at [705, 435] on div at bounding box center [700, 436] width 11 height 11
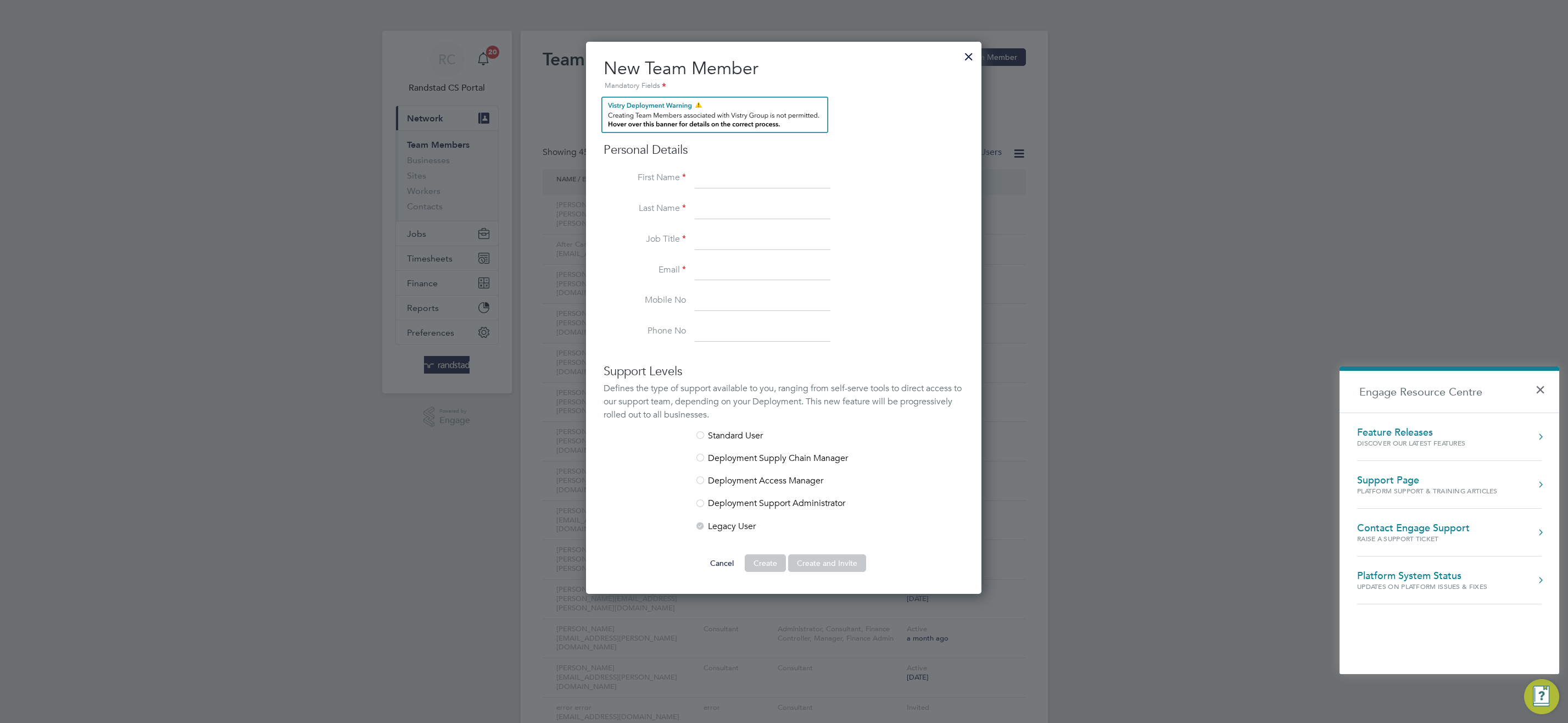
click at [705, 435] on div at bounding box center [700, 436] width 11 height 11
click at [727, 221] on li "Last Name" at bounding box center [784, 215] width 360 height 31
click at [726, 241] on input at bounding box center [762, 240] width 136 height 19
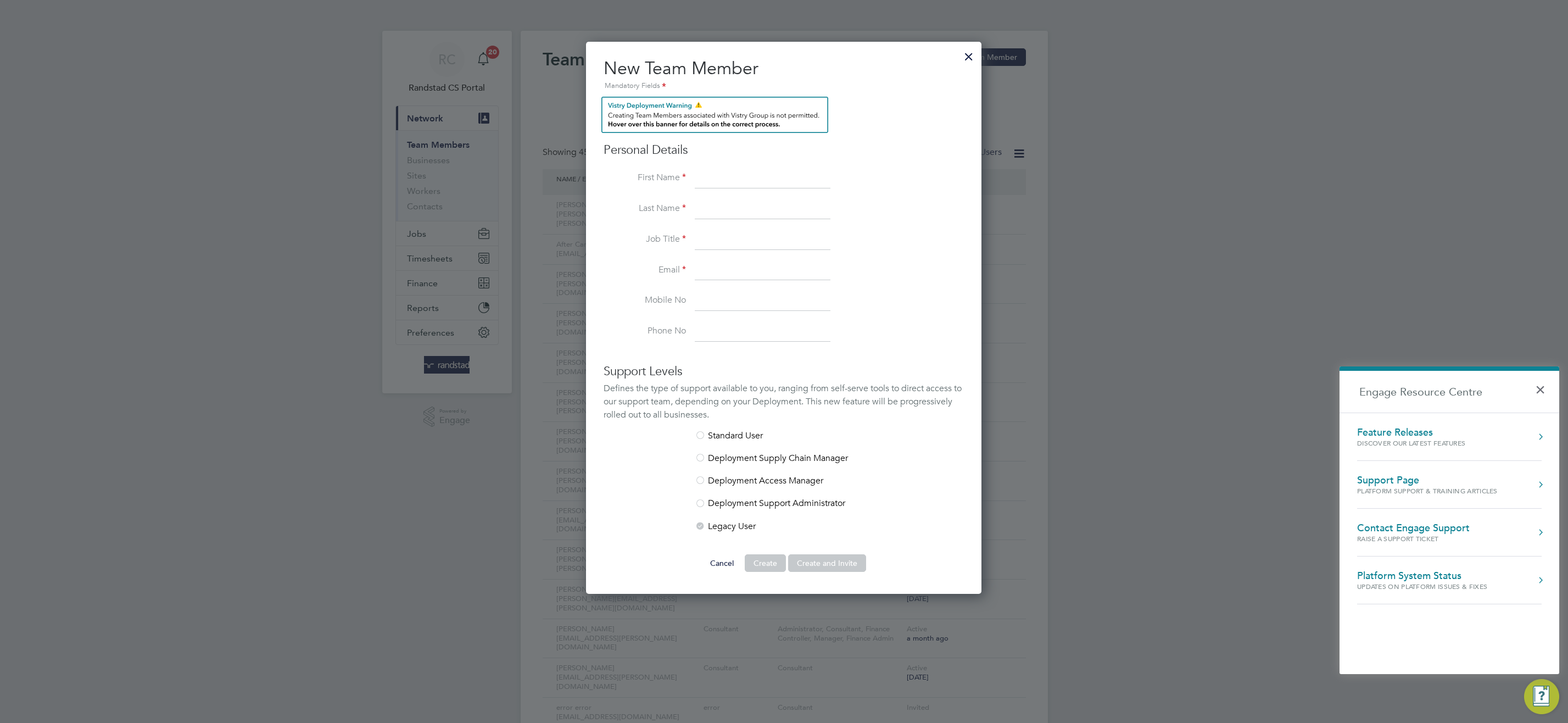
paste input "emilee.rajkumar@randstad.co.uk"
type input "emilee.rajkumar@randstad.co.uk"
click at [711, 177] on input at bounding box center [762, 178] width 136 height 19
type input "Emilee"
click at [733, 210] on input at bounding box center [762, 210] width 136 height 19
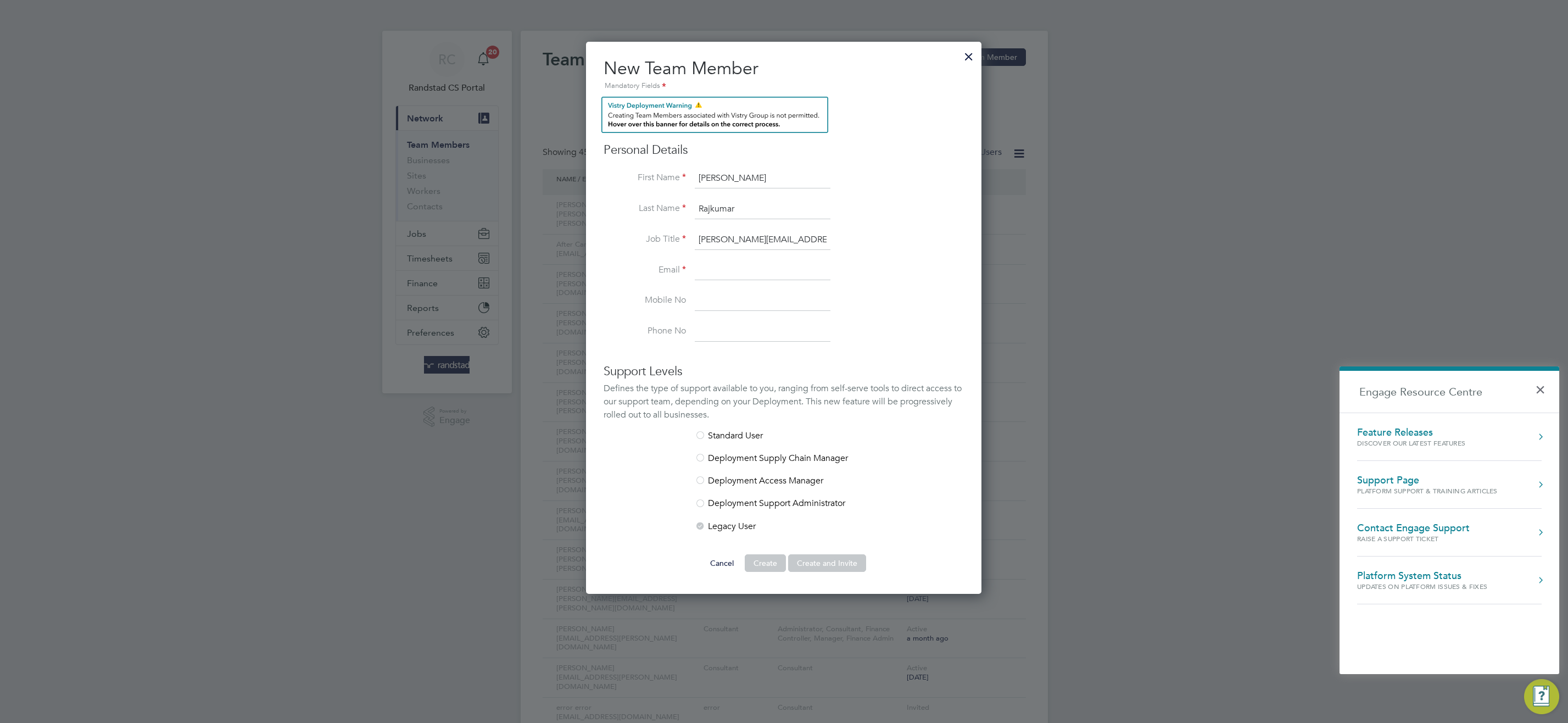
type input "Rajkumar"
click at [770, 264] on input at bounding box center [762, 271] width 136 height 19
paste input "emilee.rajkumar@randstad.co.uk"
type input "emilee.rajkumar@randstad.co.uk"
drag, startPoint x: 822, startPoint y: 239, endPoint x: 642, endPoint y: 245, distance: 180.1
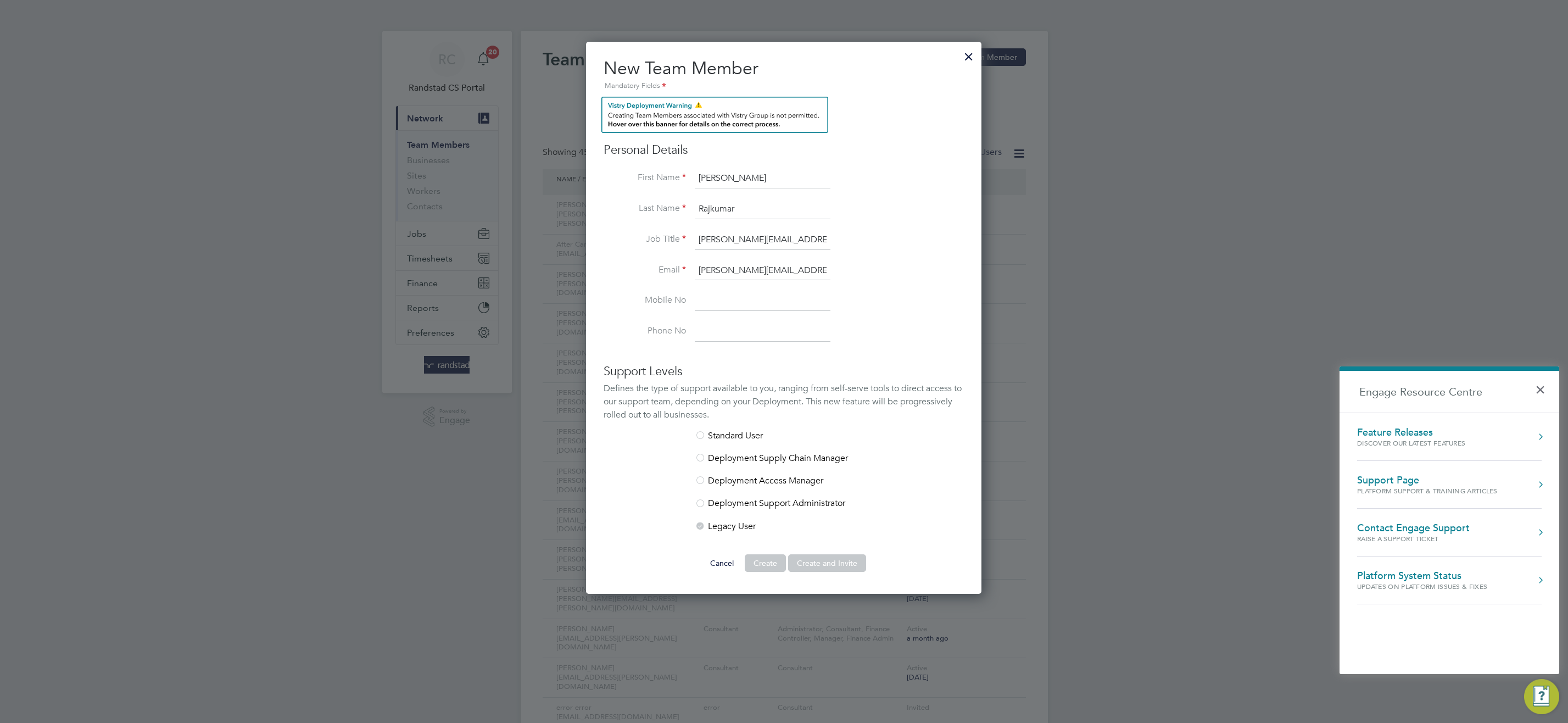
click at [670, 241] on li "Job Title emilee.rajkumar@randstad.co.uk" at bounding box center [784, 245] width 360 height 31
type input "Consultant"
click at [698, 501] on div at bounding box center [700, 504] width 11 height 11
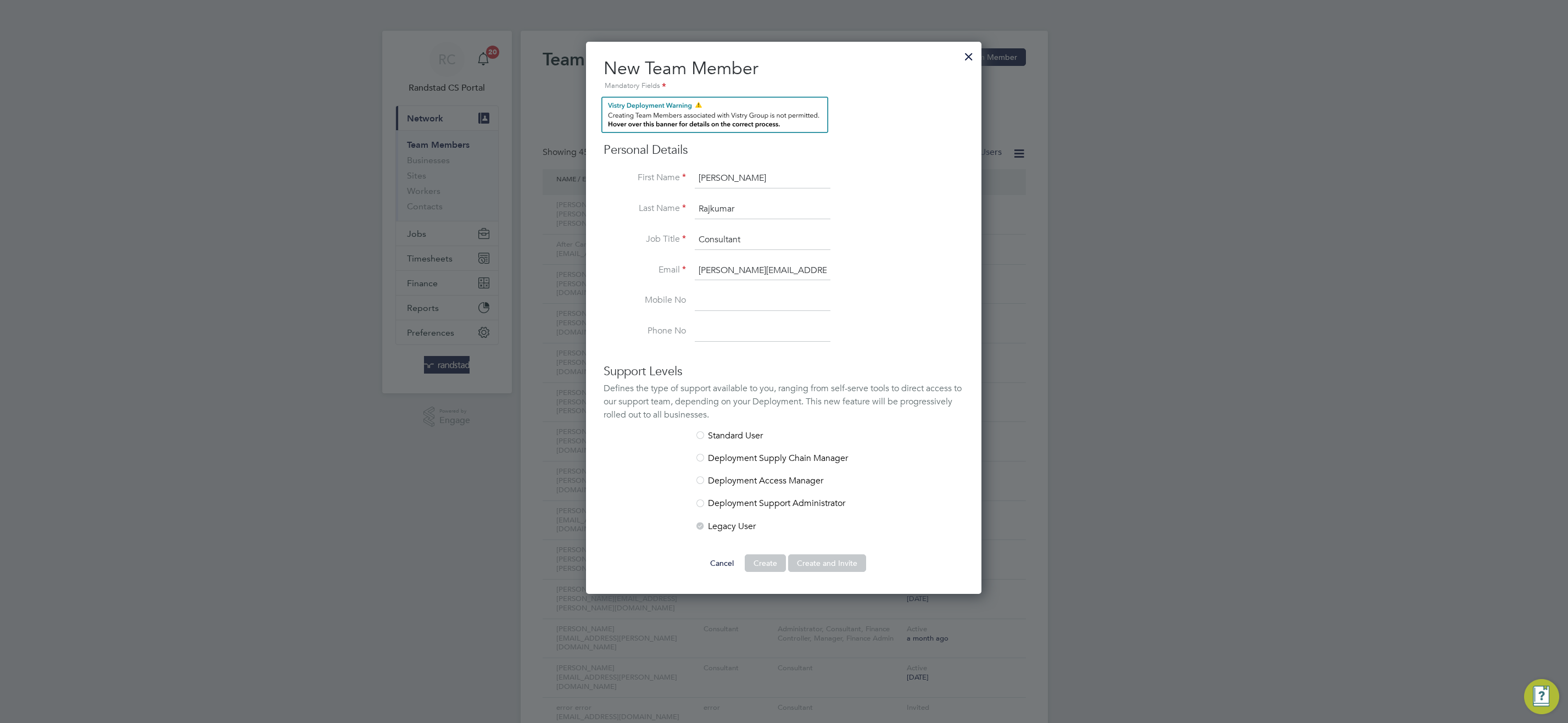
click at [664, 85] on div "Mandatory Fields" at bounding box center [784, 86] width 360 height 12
click at [970, 54] on div at bounding box center [968, 54] width 19 height 19
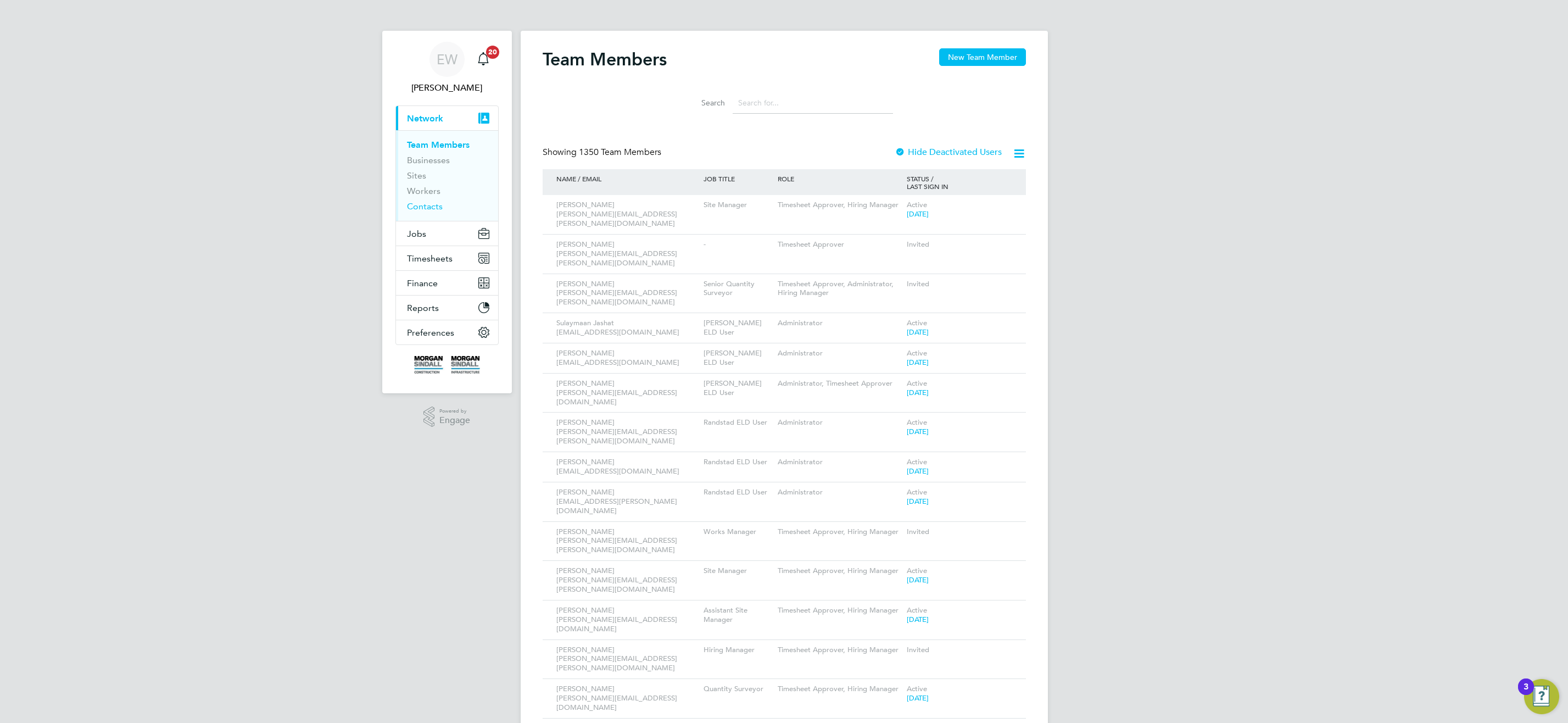
click at [421, 207] on link "Contacts" at bounding box center [425, 206] width 36 height 10
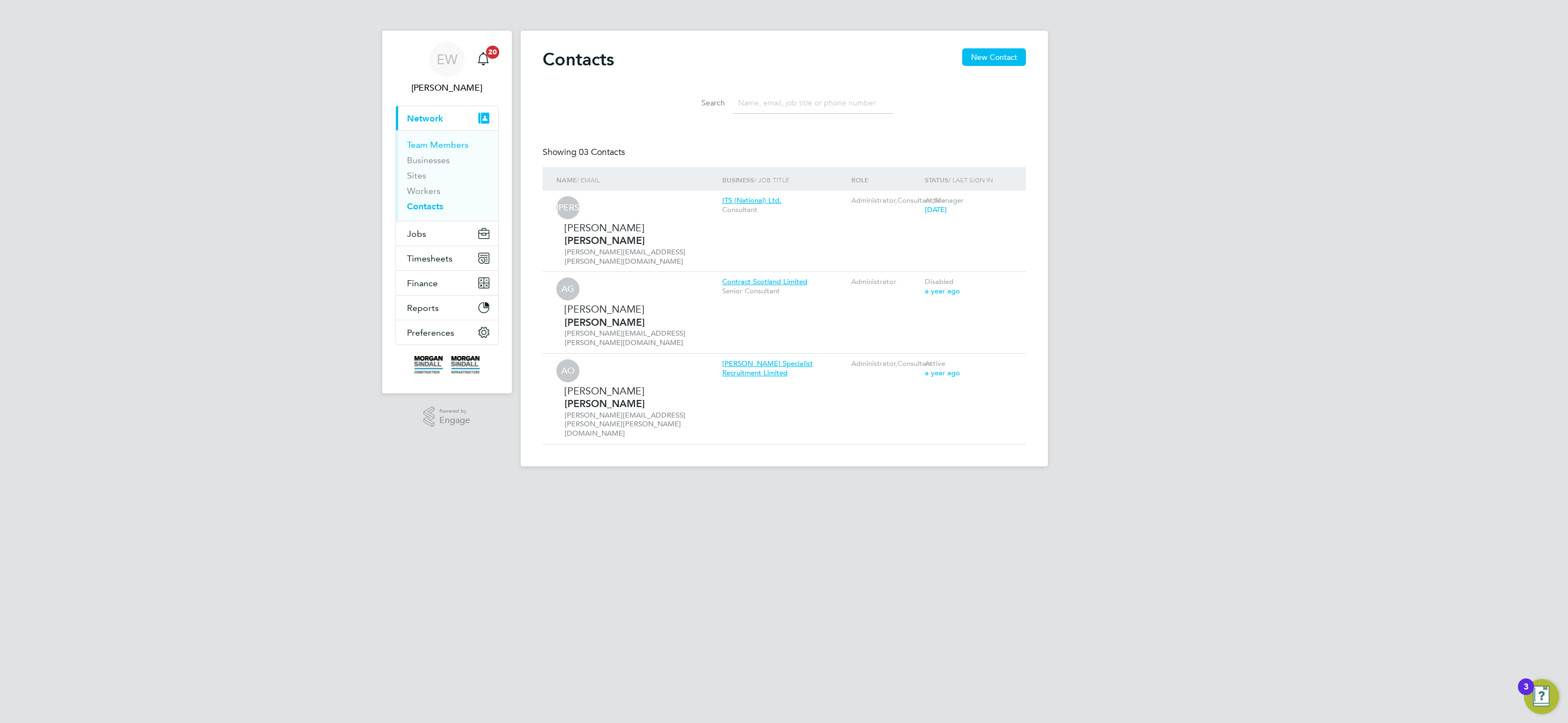
click at [455, 146] on link "Team Members" at bounding box center [438, 144] width 61 height 10
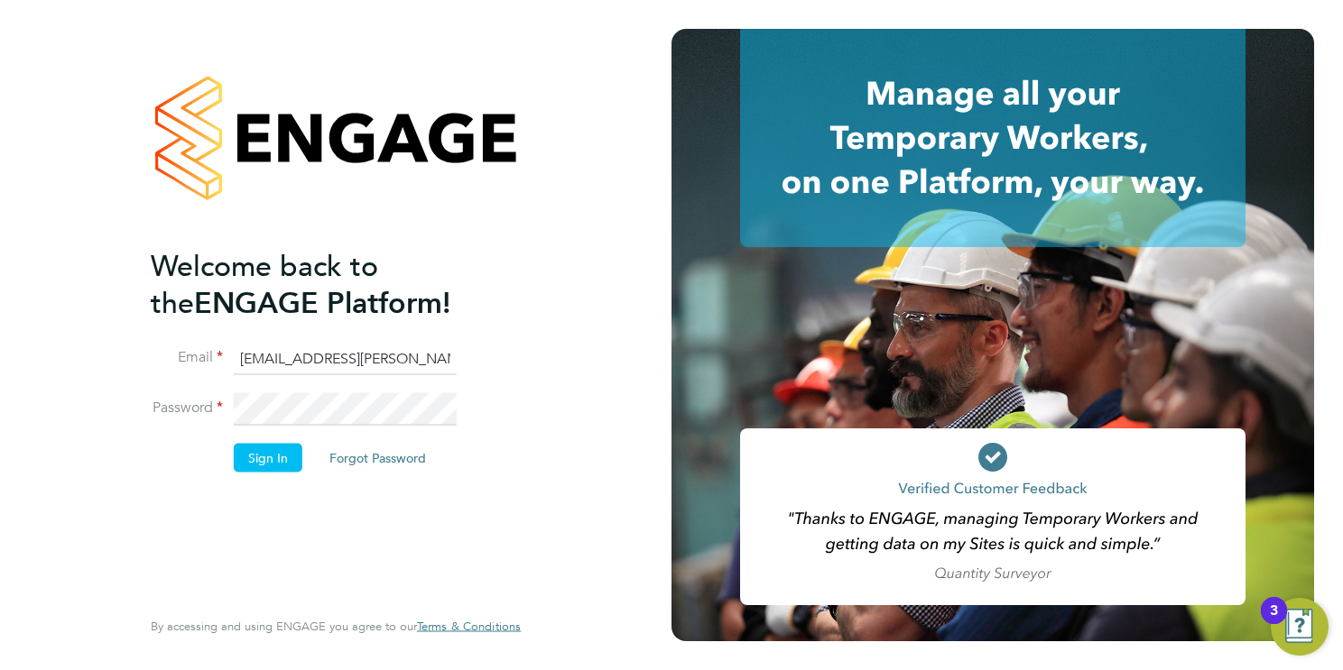
drag, startPoint x: 300, startPoint y: 355, endPoint x: 150, endPoint y: 357, distance: 150.7
click at [152, 355] on li "Email emma.wells@randstad.co.uk" at bounding box center [327, 368] width 352 height 51
drag, startPoint x: 436, startPoint y: 368, endPoint x: 167, endPoint y: 355, distance: 269.2
click at [167, 355] on li "Email emma.wells@randstad.co.uk" at bounding box center [327, 368] width 352 height 51
paste input "Emma.Wells.MSCI@engagedeployment.com"
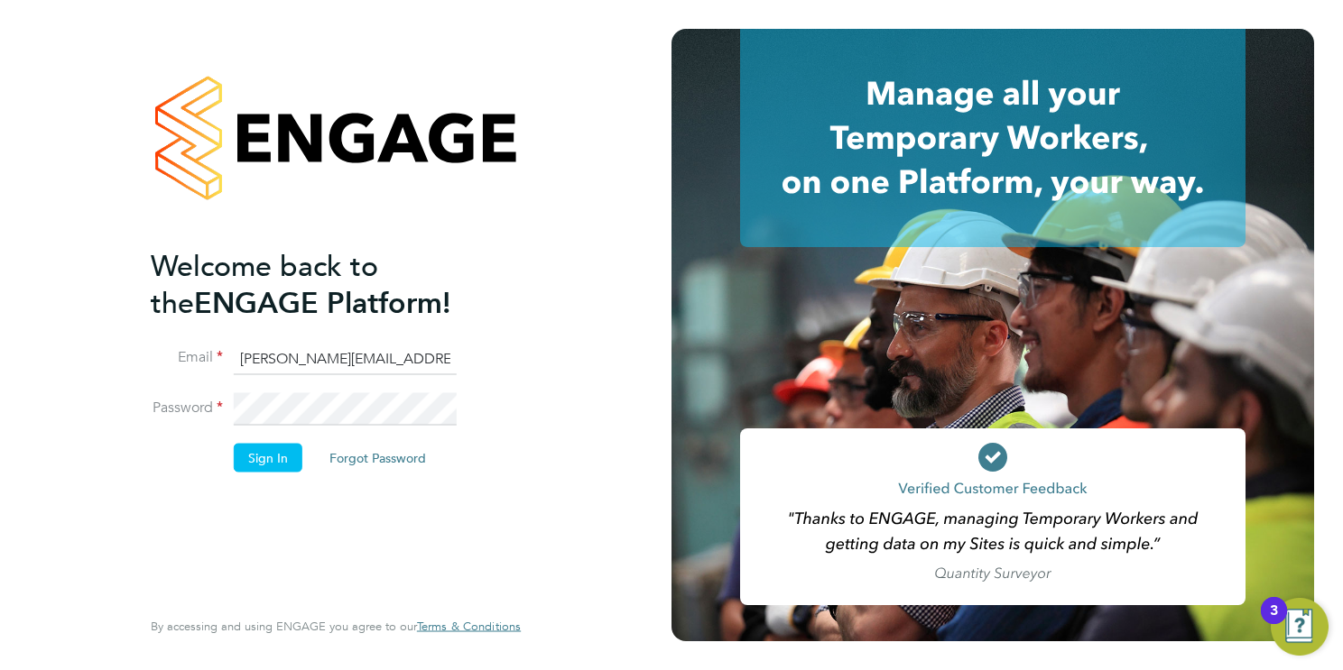
scroll to position [0, 78]
type input "Emma.Wells.MSCI@engagedeployment.com"
click at [93, 382] on div "Welcome back to the ENGAGE Platform! Email Emma.Wells.MSCI@engagedeployment.com…" at bounding box center [335, 335] width 671 height 670
click at [273, 458] on button "Sign In" at bounding box center [268, 457] width 69 height 29
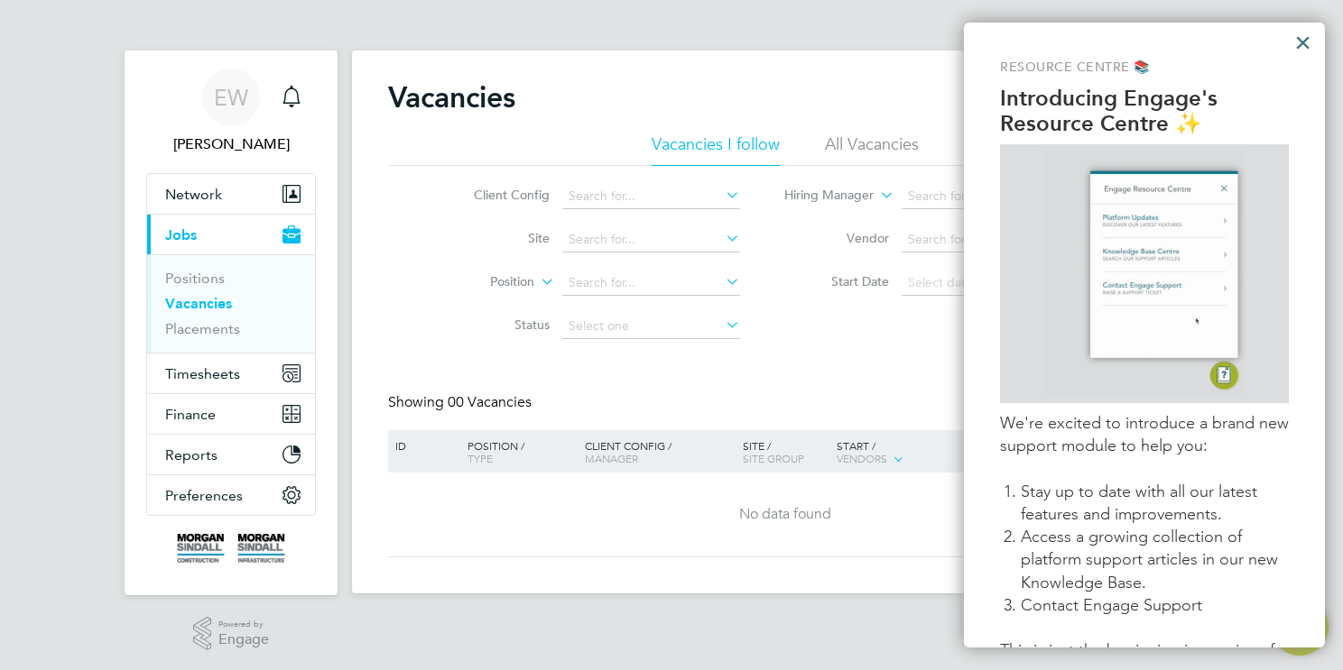
click at [1303, 49] on button "×" at bounding box center [1302, 42] width 17 height 29
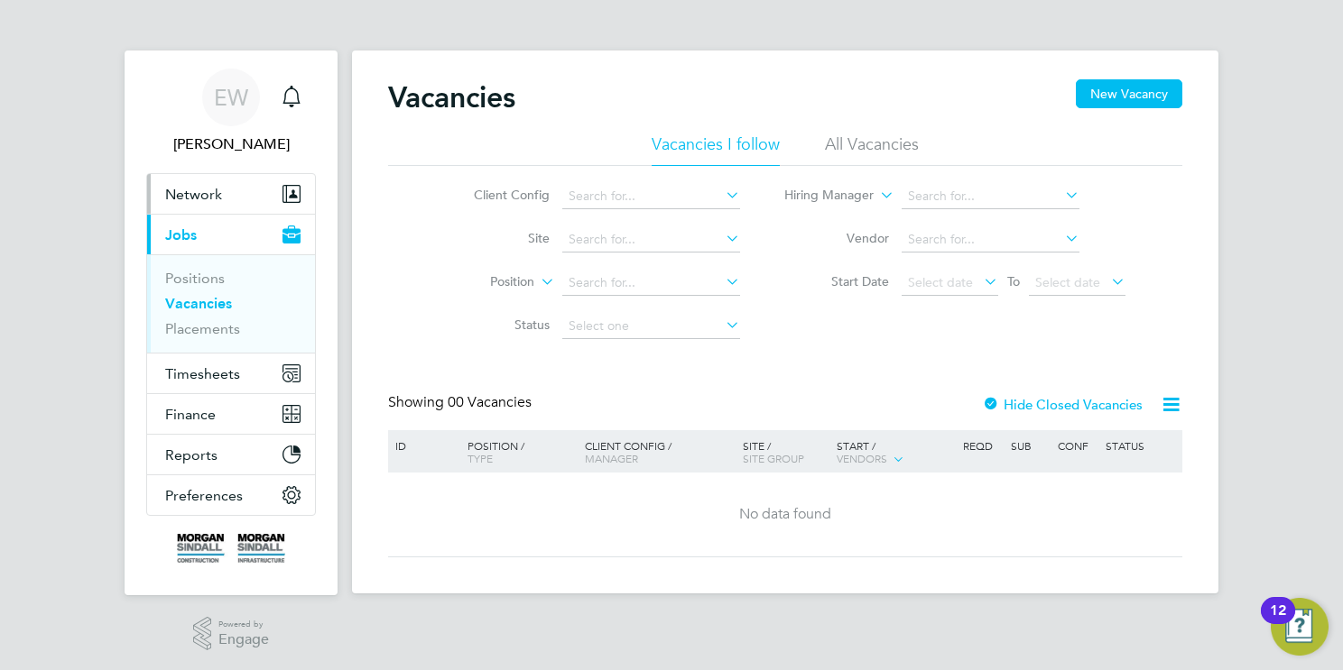
click at [184, 194] on span "Network" at bounding box center [193, 194] width 57 height 17
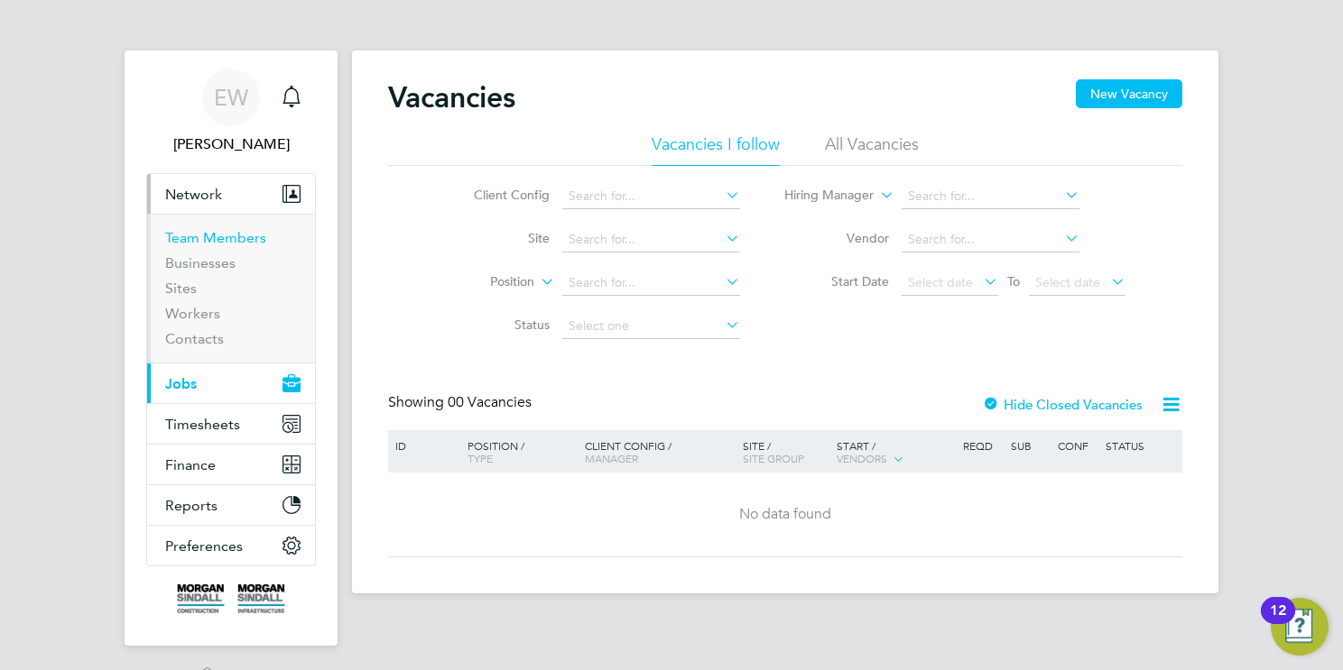
click at [243, 243] on link "Team Members" at bounding box center [215, 237] width 101 height 17
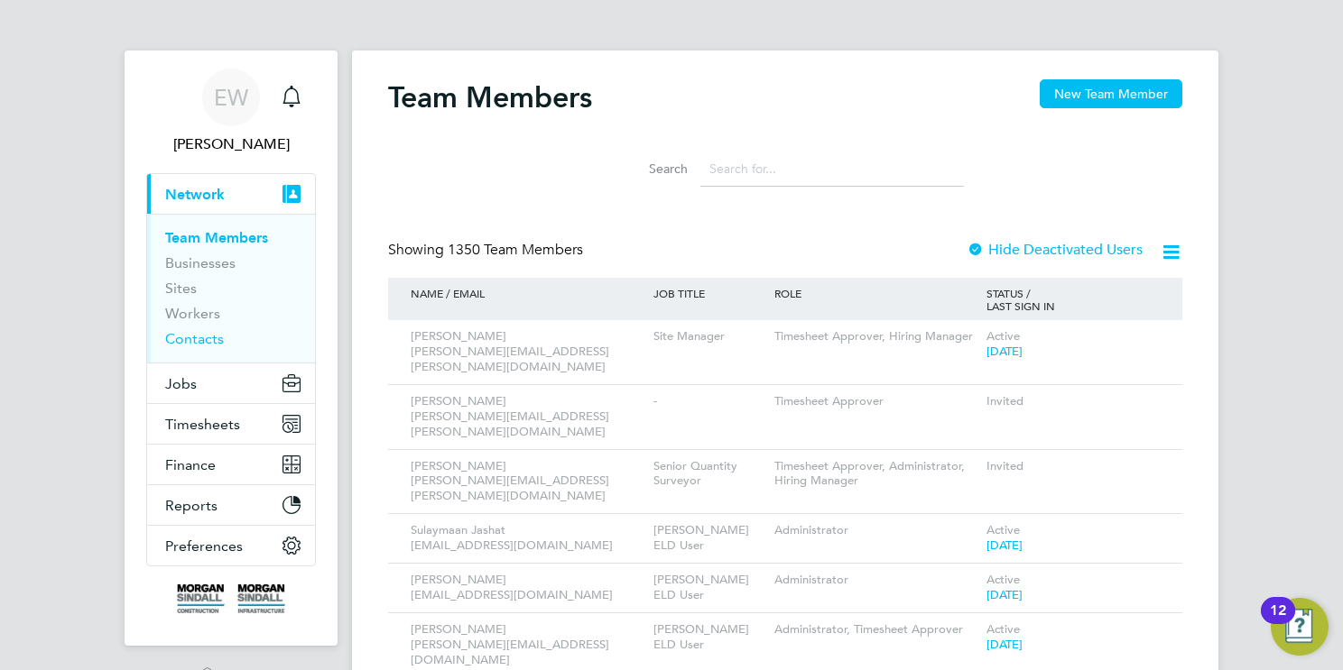
click at [187, 338] on link "Contacts" at bounding box center [194, 338] width 59 height 17
